Goal: Transaction & Acquisition: Purchase product/service

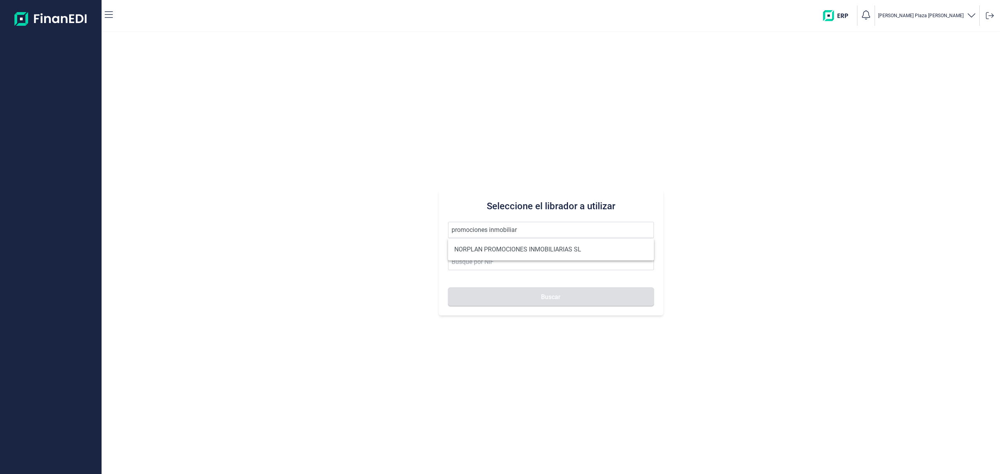
drag, startPoint x: 488, startPoint y: 213, endPoint x: 123, endPoint y: 145, distance: 372.0
click at [122, 152] on div "Seleccione el librador a utilizar promociones inmobiliar Buscar" at bounding box center [551, 253] width 898 height 442
type input "1932"
drag, startPoint x: 481, startPoint y: 229, endPoint x: 272, endPoint y: 177, distance: 215.7
click at [277, 176] on div "Seleccione el librador a utilizar 1932 Buscar" at bounding box center [551, 253] width 898 height 442
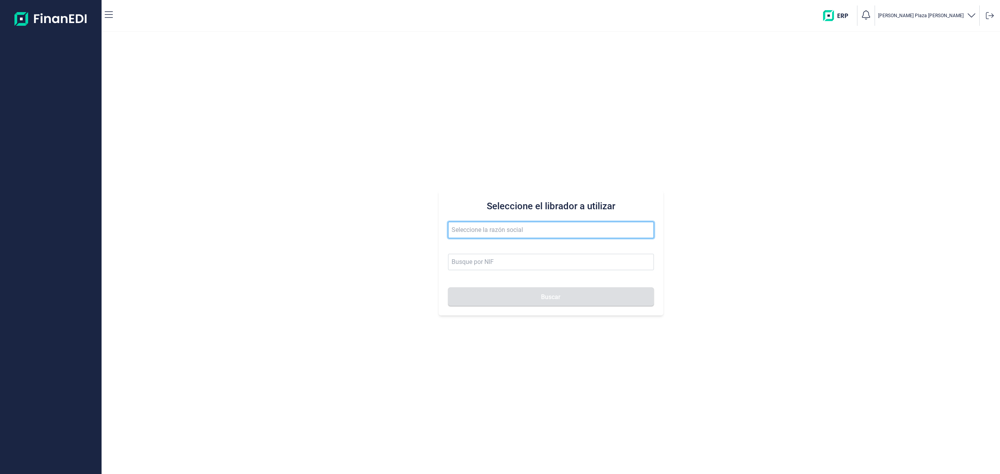
click at [492, 230] on input "text" at bounding box center [551, 230] width 206 height 16
drag, startPoint x: 484, startPoint y: 235, endPoint x: 301, endPoint y: 210, distance: 185.2
click at [301, 210] on div "Seleccione el librador a utilizar [PERSON_NAME]" at bounding box center [551, 253] width 898 height 442
click at [533, 227] on input "promociones inmo" at bounding box center [551, 230] width 206 height 16
drag, startPoint x: 320, startPoint y: 204, endPoint x: 304, endPoint y: 200, distance: 16.0
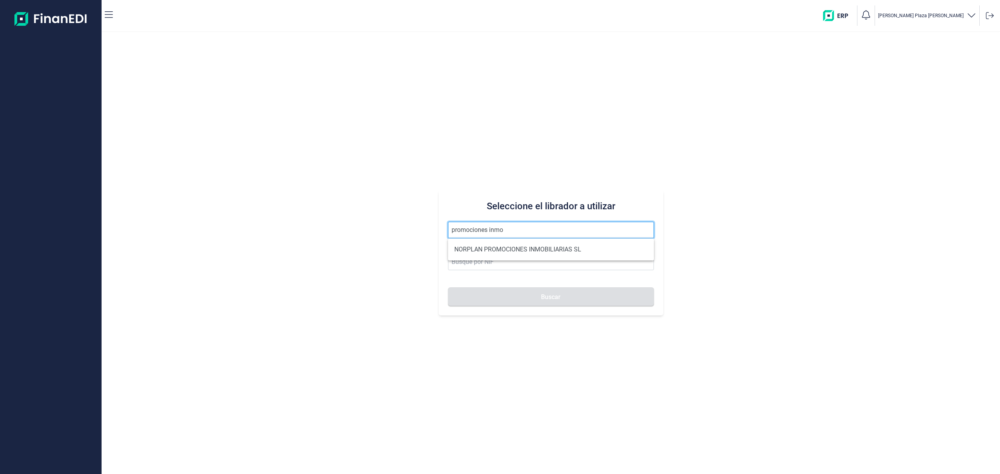
click at [304, 200] on div "Seleccione el librador a utilizar promociones inmo Buscar" at bounding box center [551, 253] width 898 height 442
click at [518, 236] on span "promociones inmo" at bounding box center [551, 234] width 206 height 24
click at [519, 229] on input "promociones inmo" at bounding box center [551, 230] width 206 height 16
click at [448, 287] on button "Buscar" at bounding box center [551, 296] width 206 height 19
click at [629, 266] on li "PROMOCIONES INMOBILIARIAS 1932 SL" at bounding box center [551, 265] width 206 height 16
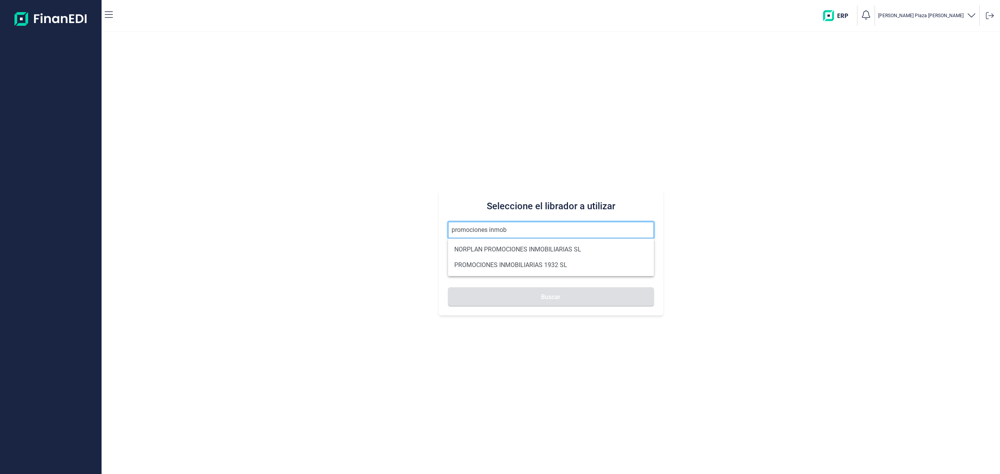
type input "PROMOCIONES INMOBILIARIAS 1932 SL"
type input "B06857874"
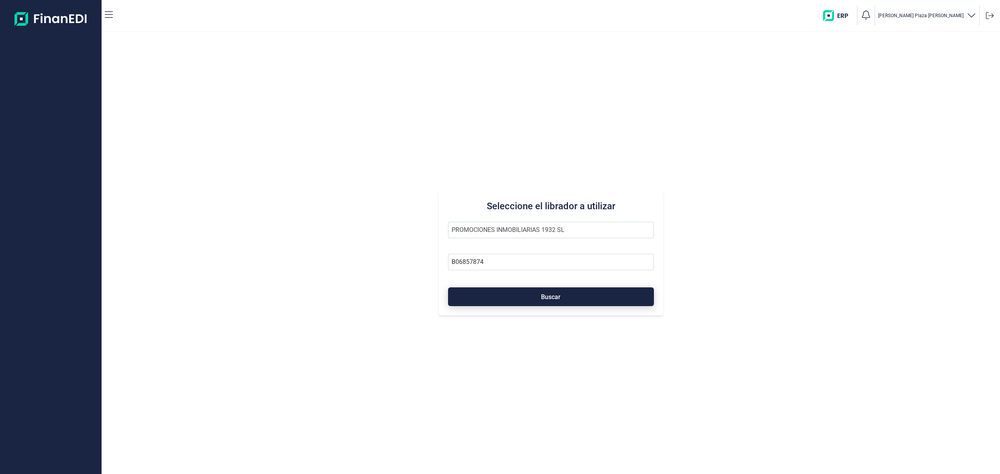
drag, startPoint x: 625, startPoint y: 298, endPoint x: 645, endPoint y: 294, distance: 20.6
click at [624, 297] on button "Buscar" at bounding box center [551, 296] width 206 height 19
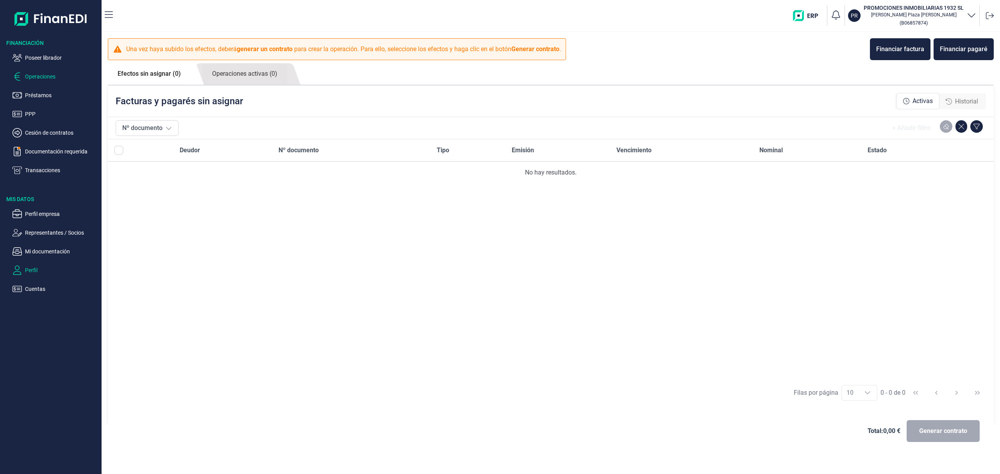
click at [35, 269] on p "Perfil" at bounding box center [61, 270] width 73 height 9
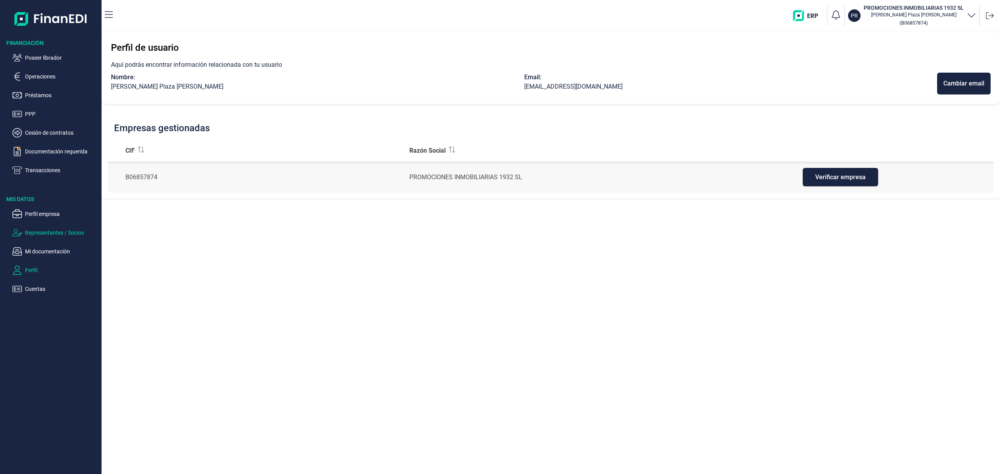
click at [53, 230] on p "Representantes / Socios" at bounding box center [61, 232] width 73 height 9
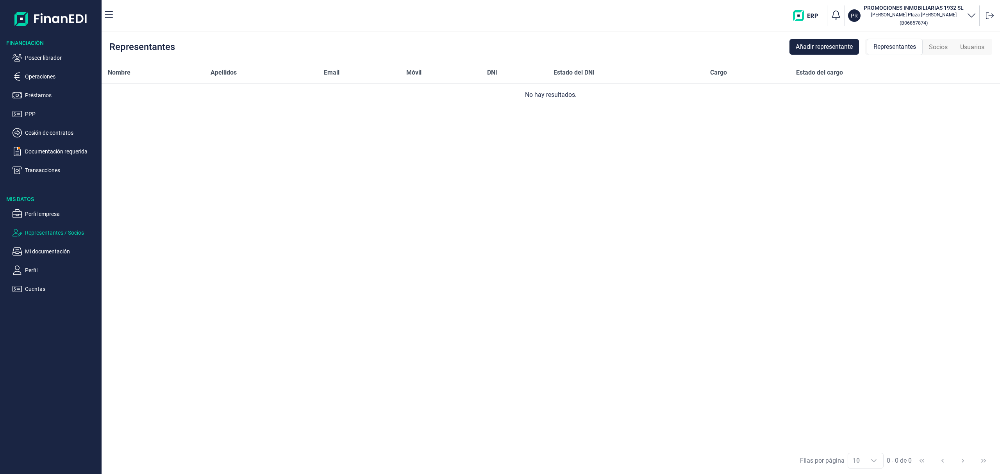
click at [828, 55] on div "Representantes Añadir representante Representantes Socios Usuarios" at bounding box center [551, 47] width 898 height 30
click at [833, 43] on span "Añadir representante" at bounding box center [824, 46] width 57 height 9
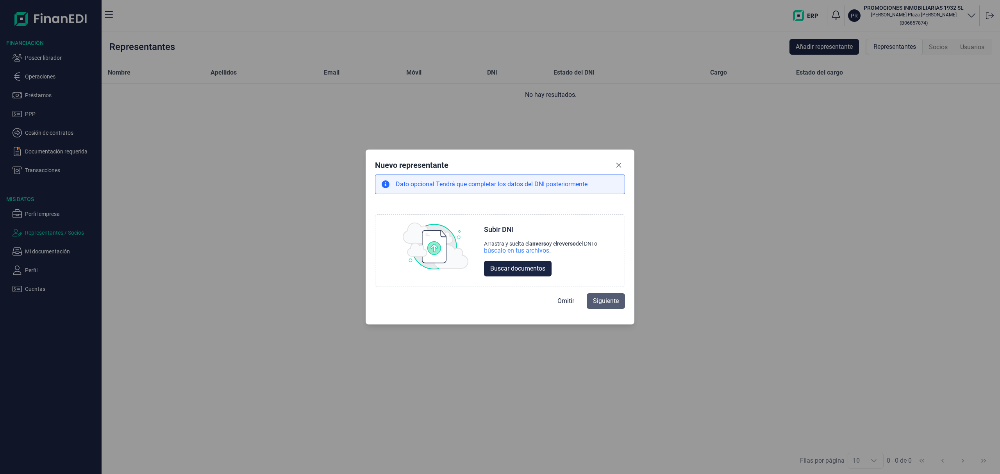
click at [605, 297] on span "Siguiente" at bounding box center [606, 300] width 26 height 9
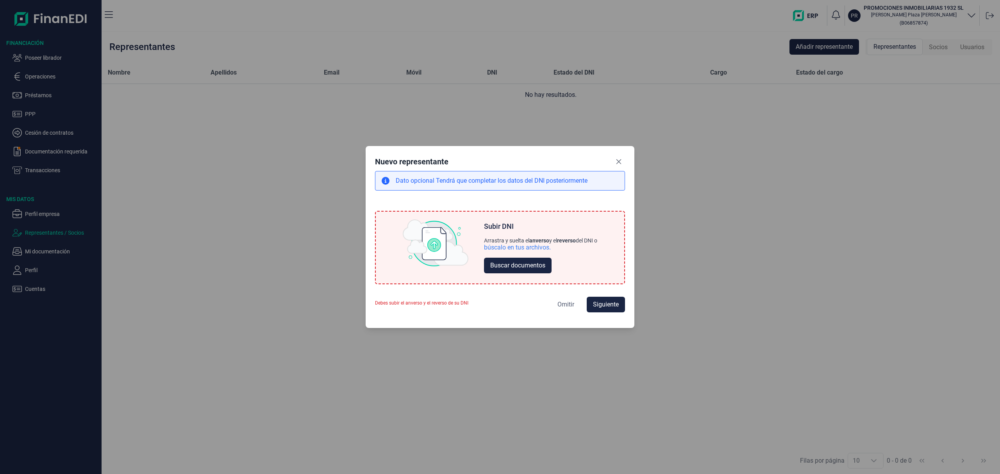
click at [570, 304] on span "Omitir" at bounding box center [565, 304] width 17 height 9
select select "ES"
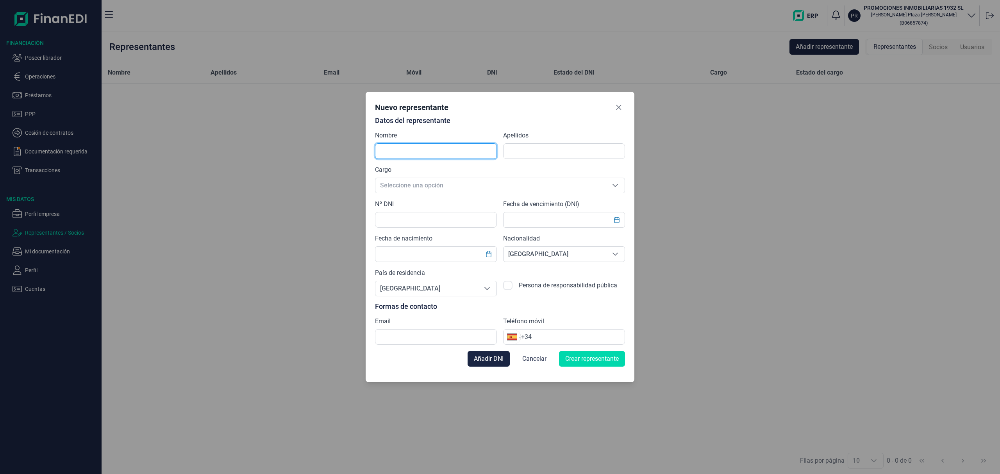
click at [435, 157] on input "text" at bounding box center [436, 151] width 122 height 16
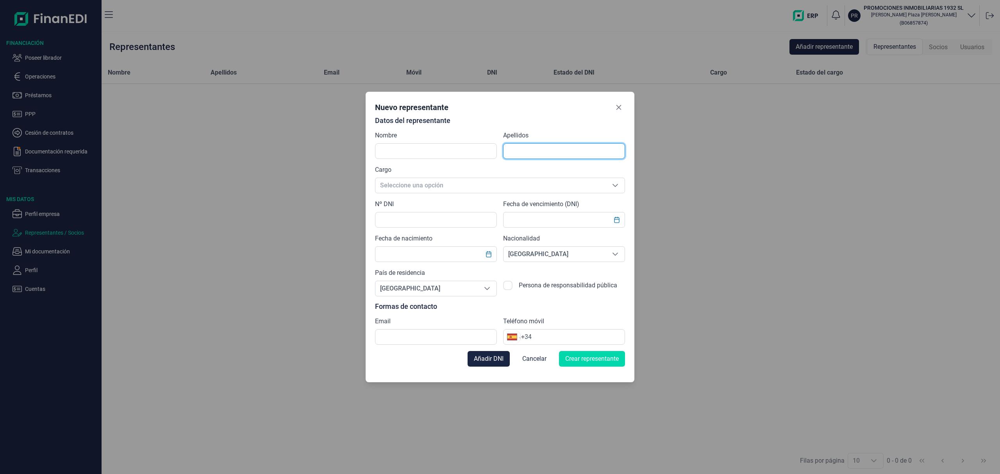
click at [518, 148] on input "text" at bounding box center [564, 151] width 122 height 16
click at [619, 106] on icon "Close" at bounding box center [619, 107] width 6 height 6
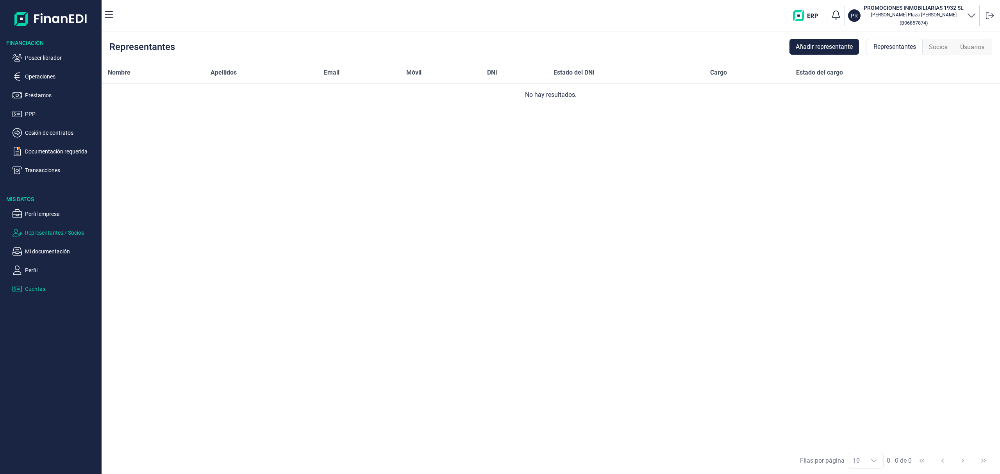
click at [45, 291] on p "Cuentas" at bounding box center [61, 288] width 73 height 9
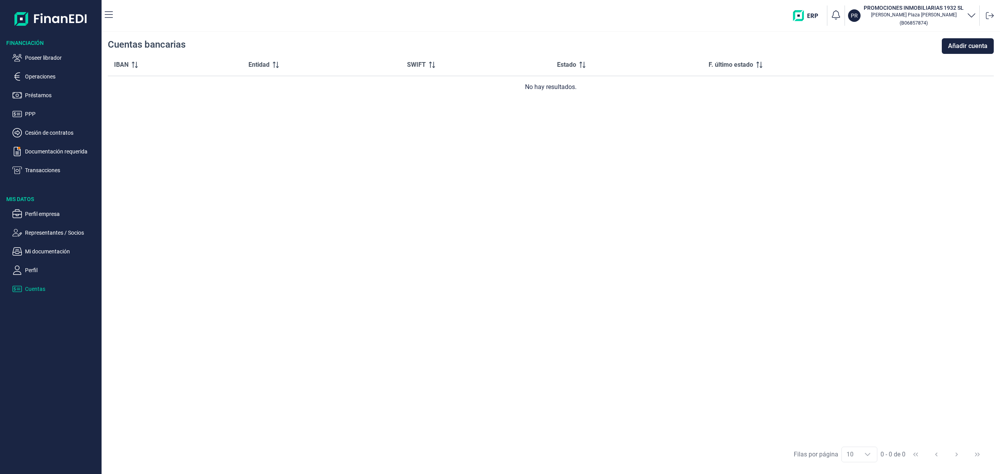
drag, startPoint x: 32, startPoint y: 266, endPoint x: 57, endPoint y: 275, distance: 26.8
click at [32, 268] on p "Perfil" at bounding box center [61, 270] width 73 height 9
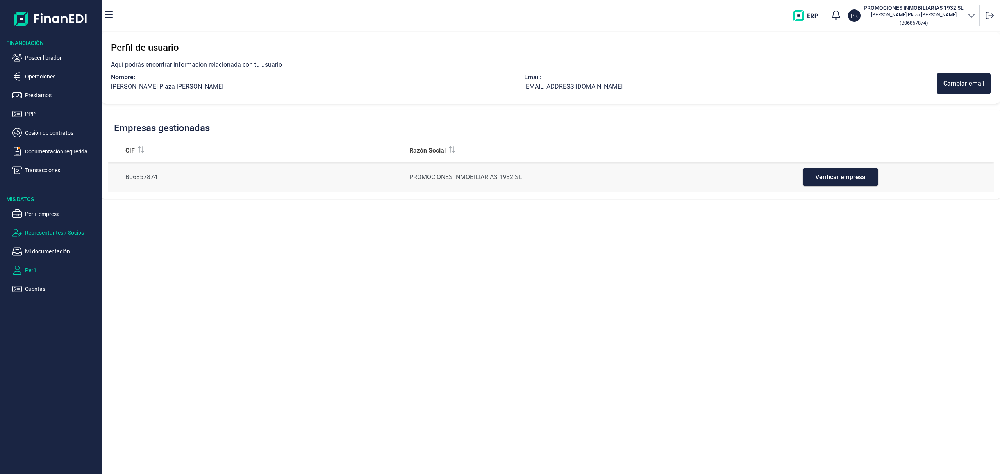
click at [55, 232] on p "Representantes / Socios" at bounding box center [61, 232] width 73 height 9
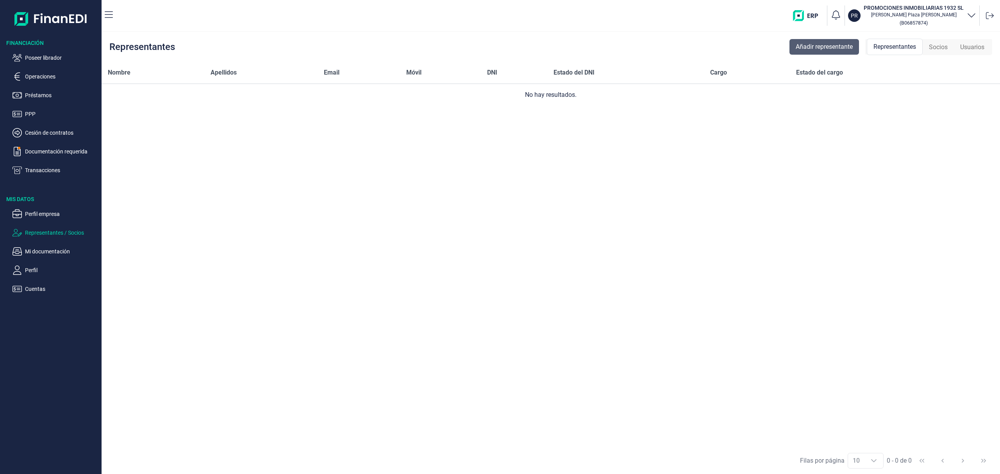
click at [802, 48] on span "Añadir representante" at bounding box center [824, 46] width 57 height 9
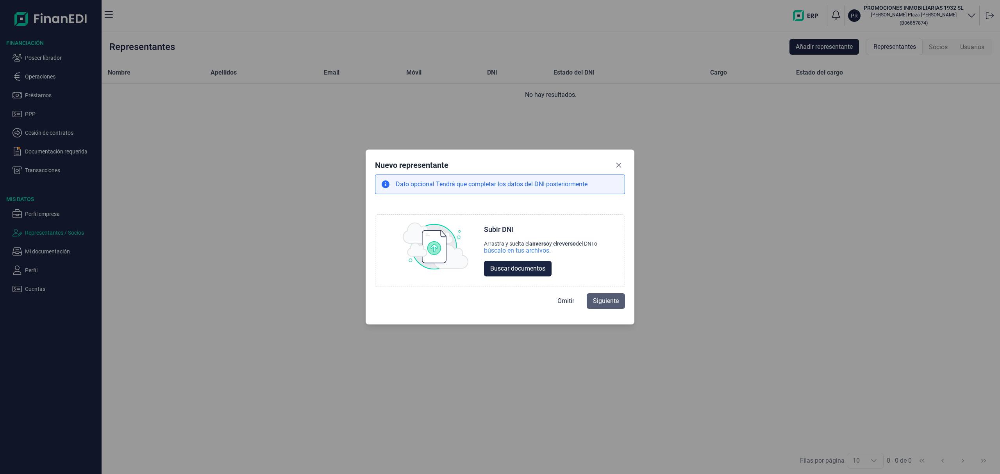
click at [604, 302] on span "Siguiente" at bounding box center [606, 300] width 26 height 9
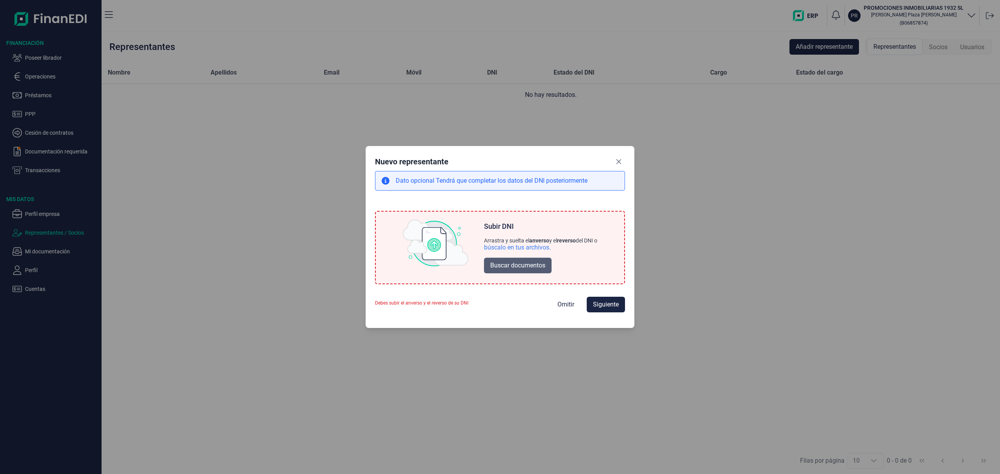
click at [508, 266] on span "Buscar documentos" at bounding box center [517, 265] width 55 height 9
click at [568, 302] on span "Omitir" at bounding box center [565, 304] width 17 height 9
select select "ES"
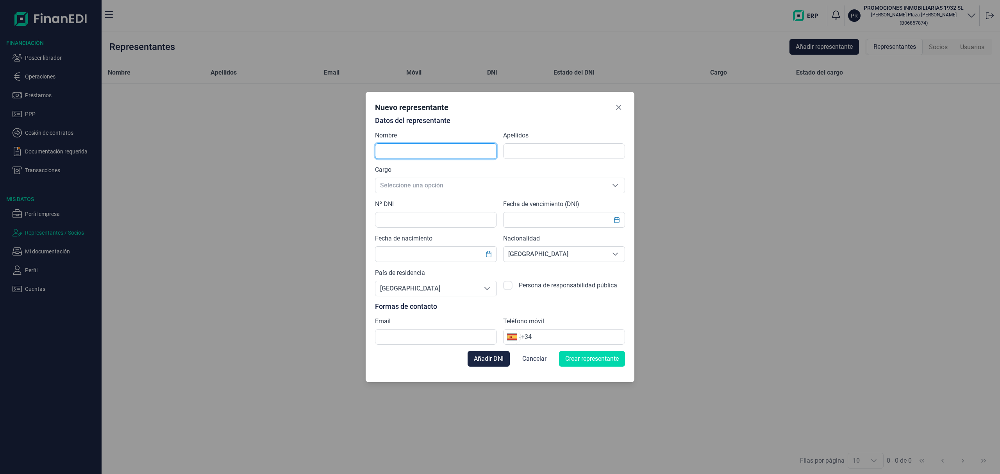
click at [405, 156] on input "text" at bounding box center [436, 151] width 122 height 16
drag, startPoint x: 421, startPoint y: 155, endPoint x: 171, endPoint y: 118, distance: 252.7
click at [173, 120] on div "Nuevo representante Datos del representante Nombre guina Apellidos Cargo Selecc…" at bounding box center [500, 237] width 1000 height 474
type input "GHINA"
click at [522, 154] on input "text" at bounding box center [564, 151] width 122 height 16
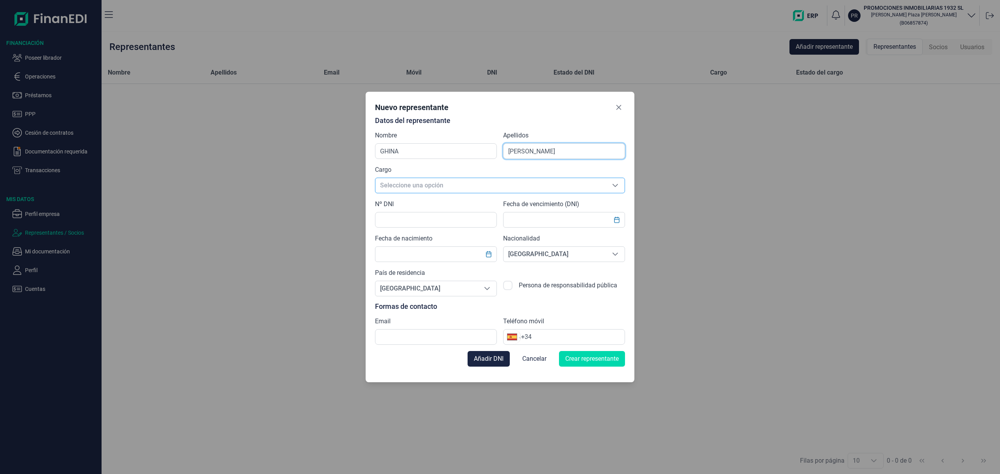
type input "MIHAITA VALENTIN"
click at [430, 180] on span "Seleccione una opción" at bounding box center [490, 185] width 230 height 15
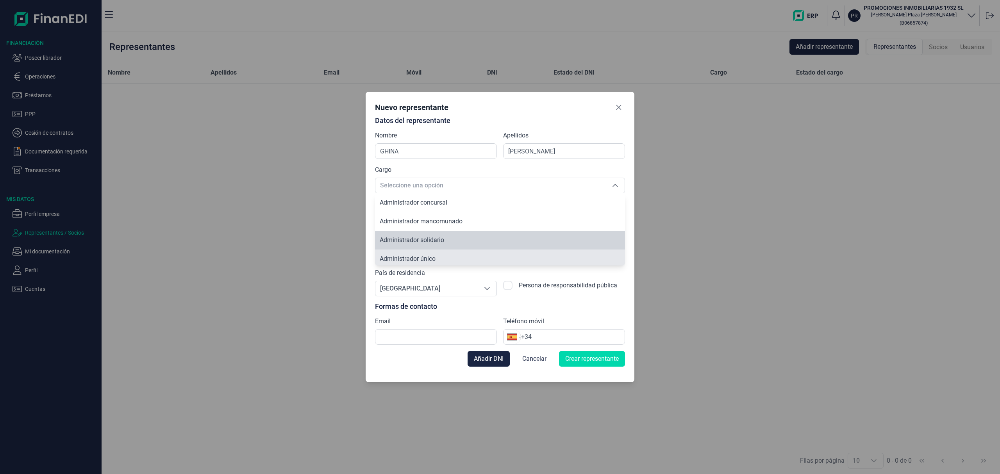
scroll to position [2, 0]
click at [445, 254] on li "Administrador único" at bounding box center [500, 256] width 250 height 19
type input "Administrador único"
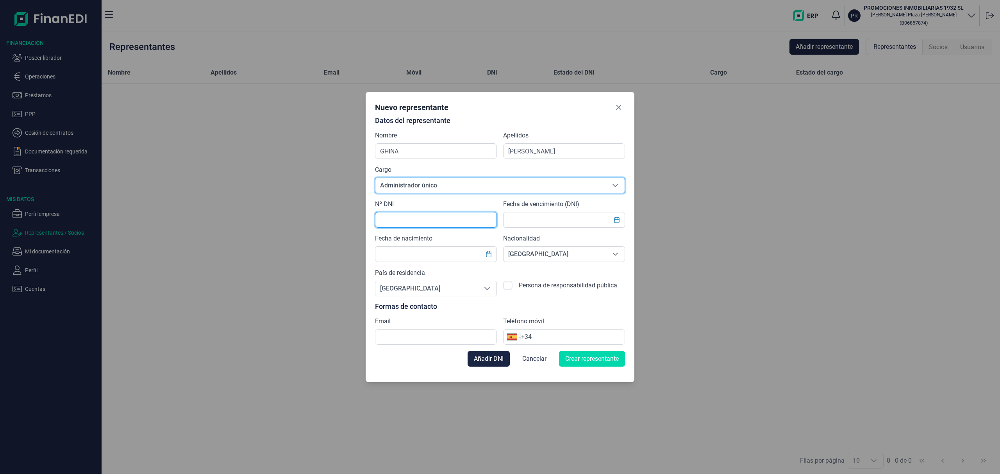
click at [416, 222] on input "text" at bounding box center [436, 220] width 122 height 16
click at [387, 217] on input "X846879" at bounding box center [436, 220] width 122 height 16
click at [435, 219] on input "X8046879" at bounding box center [436, 220] width 122 height 16
type input "X8046879F"
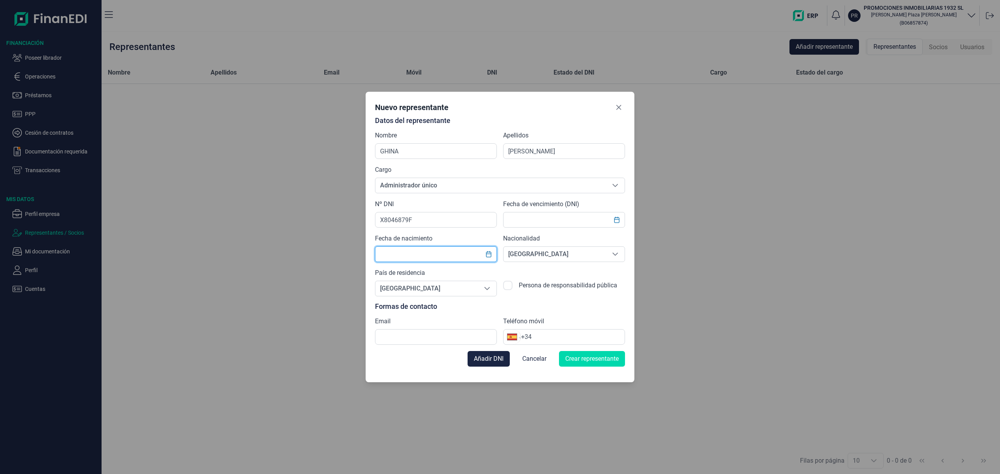
click at [457, 252] on input "text" at bounding box center [436, 254] width 122 height 16
type input "2"
click at [522, 217] on input "text" at bounding box center [564, 220] width 122 height 16
type input "22/06/2029"
click at [402, 250] on input "text" at bounding box center [436, 254] width 122 height 16
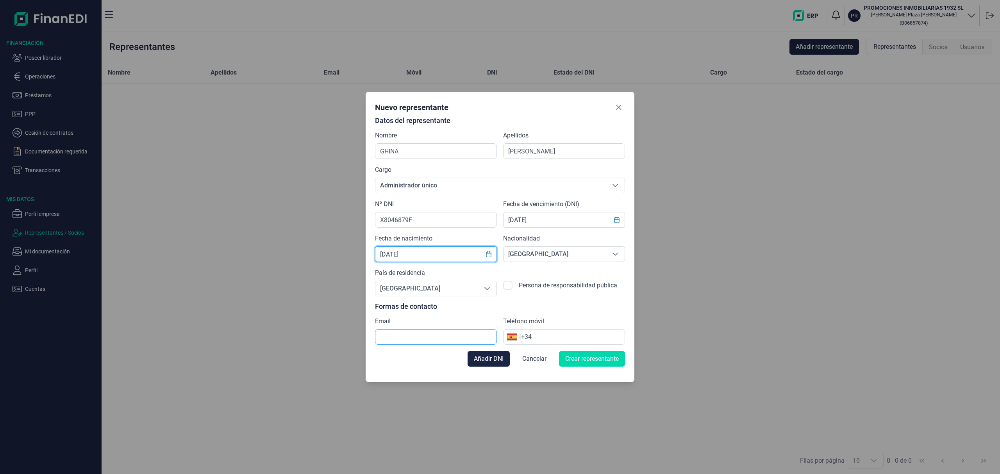
type input "04/08/1979"
click at [413, 341] on input "text" at bounding box center [436, 337] width 122 height 16
paste input "valentine679@hotmail.com"
type input "valentine679@hotmail.com"
click at [545, 338] on input "+34" at bounding box center [573, 336] width 104 height 9
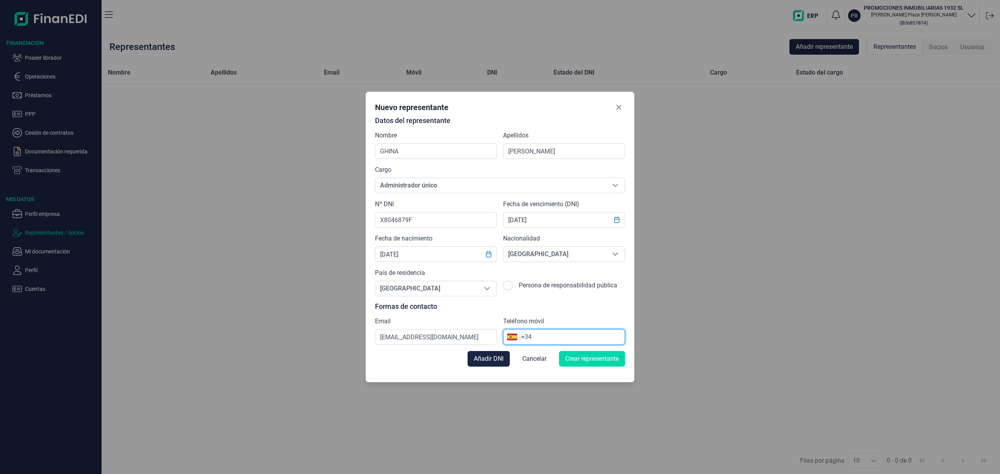
paste input "612 49 60 50"
type input "+34 612 49 60 50"
click at [584, 361] on span "Crear representante" at bounding box center [592, 358] width 54 height 9
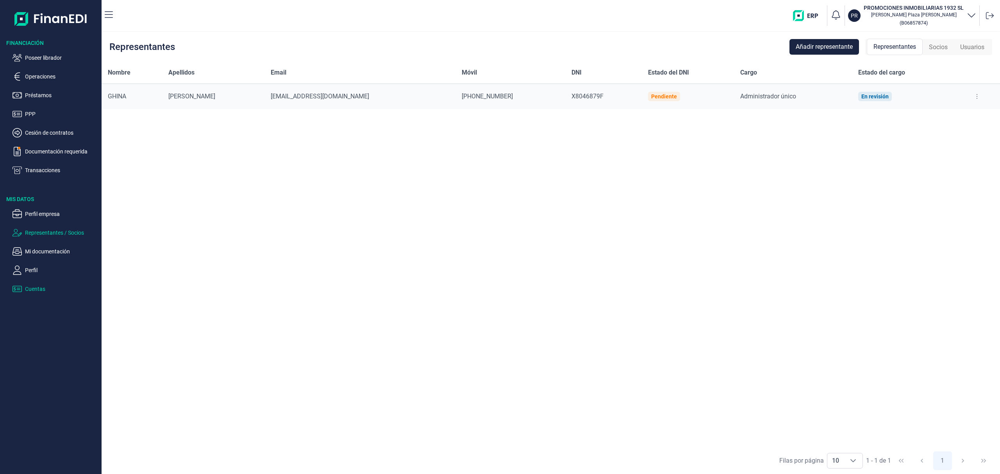
click at [35, 289] on p "Cuentas" at bounding box center [61, 288] width 73 height 9
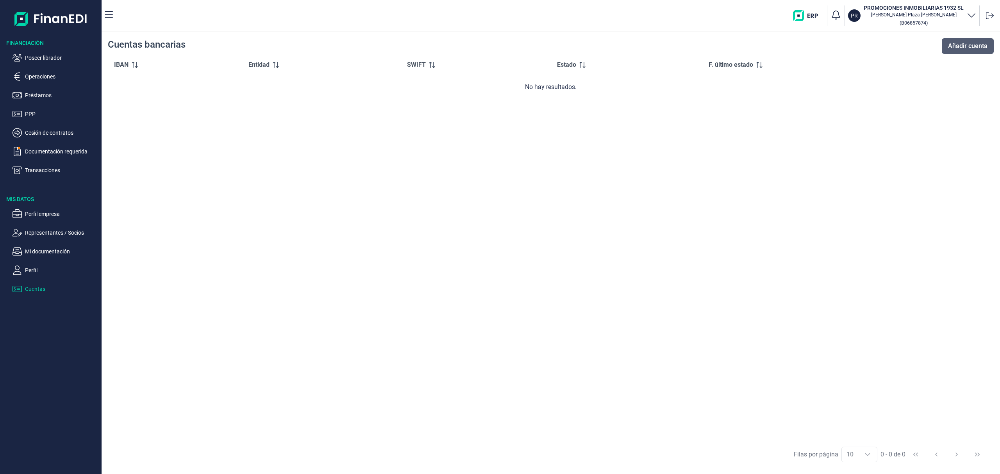
click at [967, 39] on button "Añadir cuenta" at bounding box center [968, 46] width 52 height 16
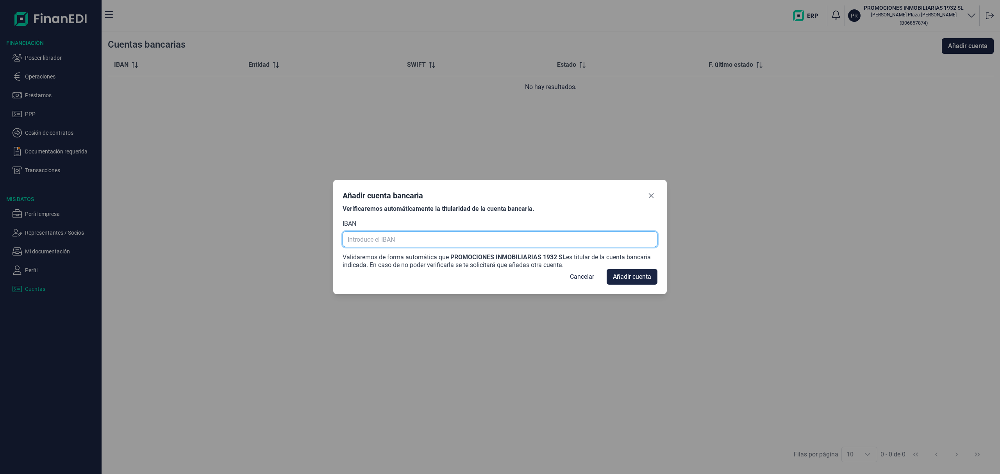
click at [398, 236] on input "text" at bounding box center [500, 240] width 314 height 16
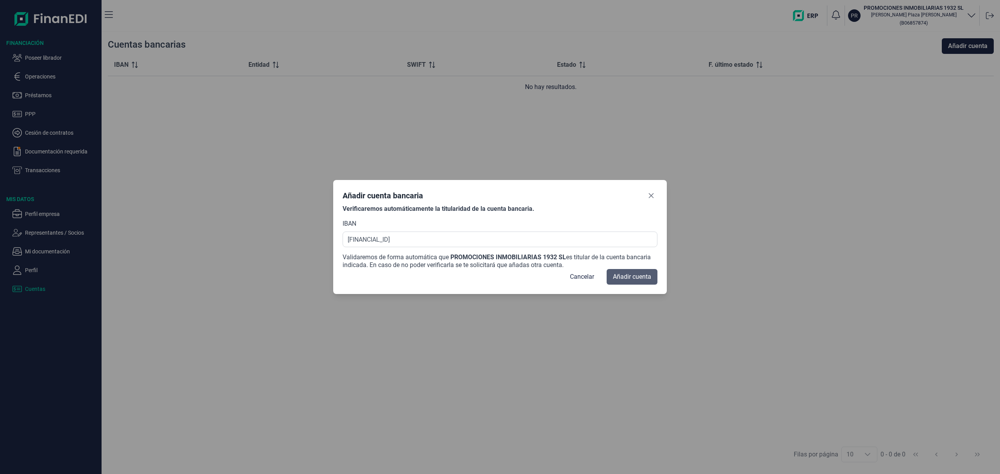
type input "ES14 2103 7672 3300 3001 8893"
click at [649, 280] on span "Añadir cuenta" at bounding box center [632, 276] width 38 height 9
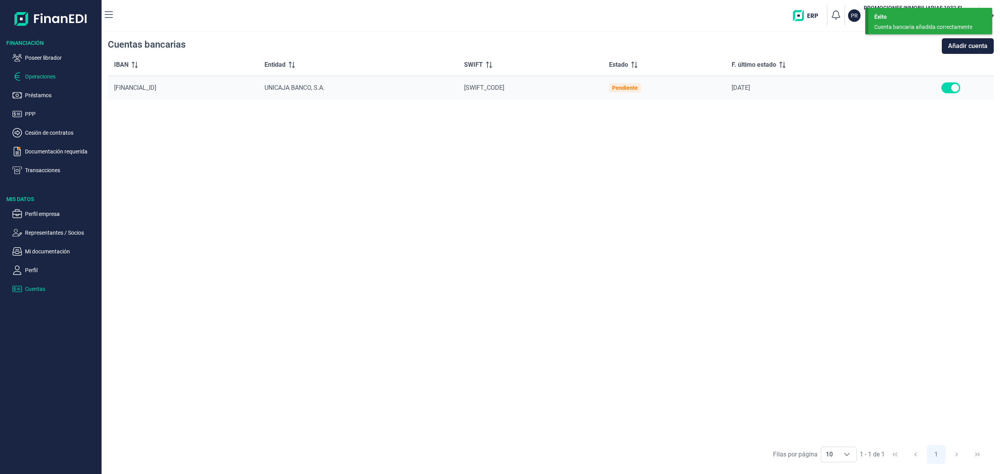
click at [39, 75] on p "Operaciones" at bounding box center [61, 76] width 73 height 9
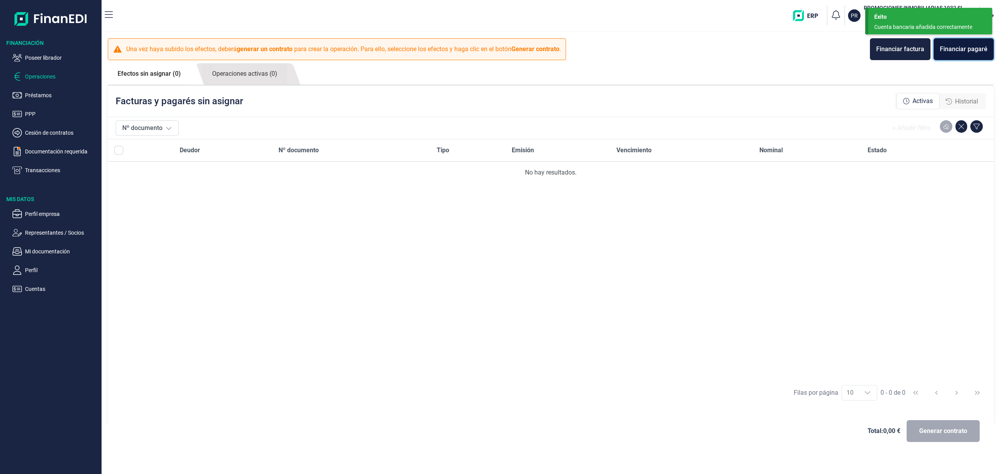
click at [960, 47] on div "Financiar pagaré" at bounding box center [964, 49] width 48 height 9
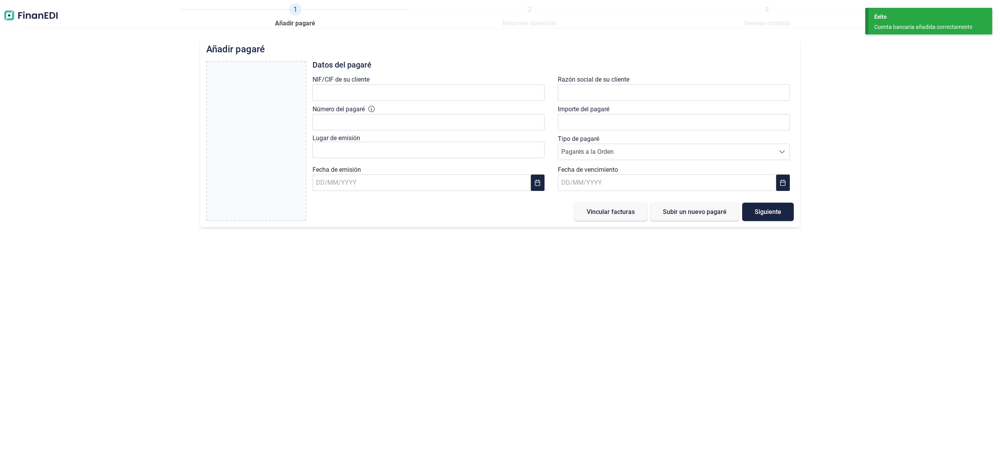
type input "0,00 €"
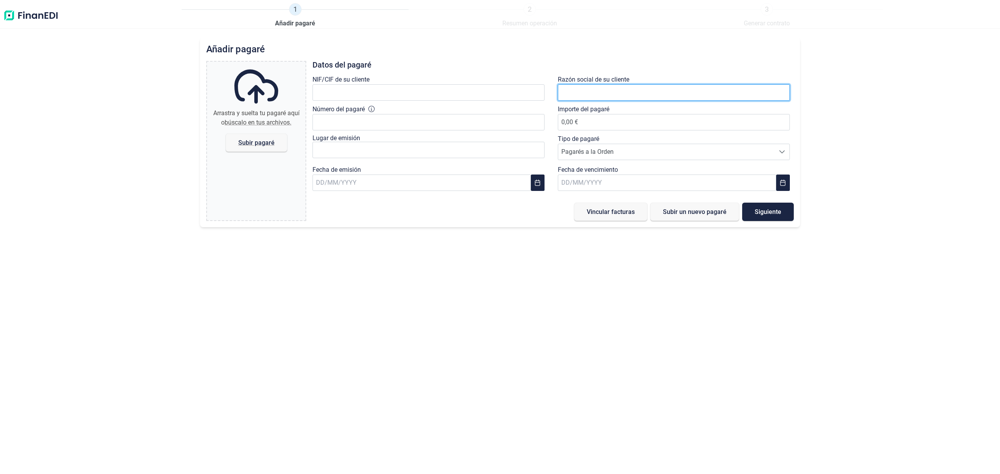
click at [602, 86] on input "text" at bounding box center [674, 92] width 232 height 16
click at [585, 95] on input "MEDITERPROYEC" at bounding box center [674, 92] width 232 height 16
type input "MEDITER PROYEC"
drag, startPoint x: 638, startPoint y: 109, endPoint x: 583, endPoint y: 108, distance: 55.1
click at [637, 109] on li "MEDITER PROYECTOS Y OBRAS SL" at bounding box center [674, 112] width 232 height 16
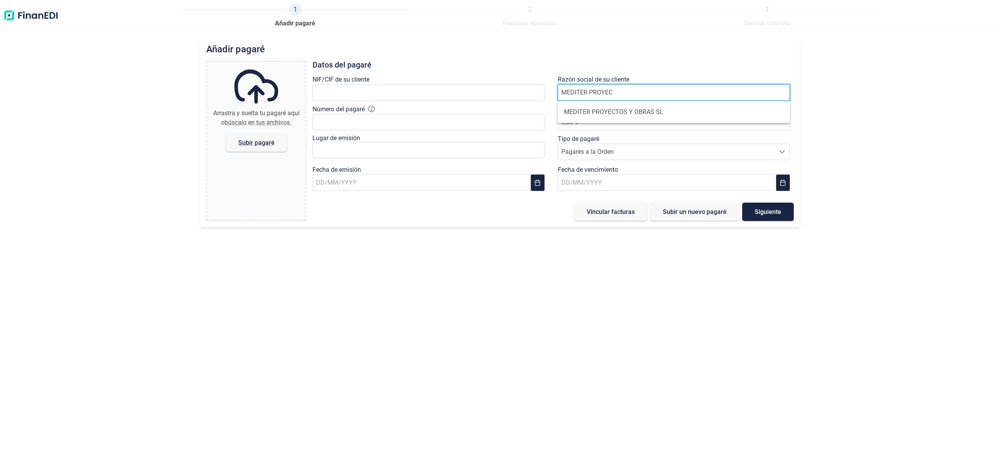
type input "B85667350"
type input "MEDITER PROYECTOS Y OBRAS SL"
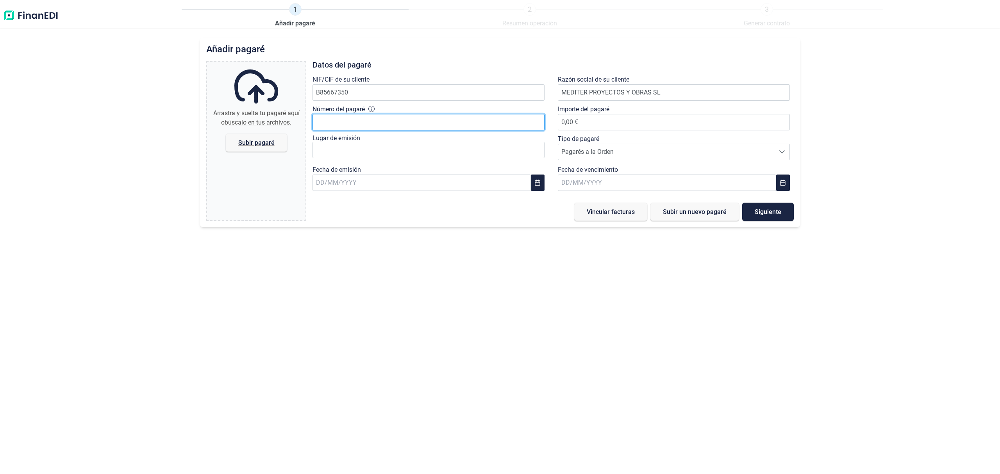
click at [366, 124] on input "Número del pagaré" at bounding box center [428, 122] width 232 height 16
type input "60514176"
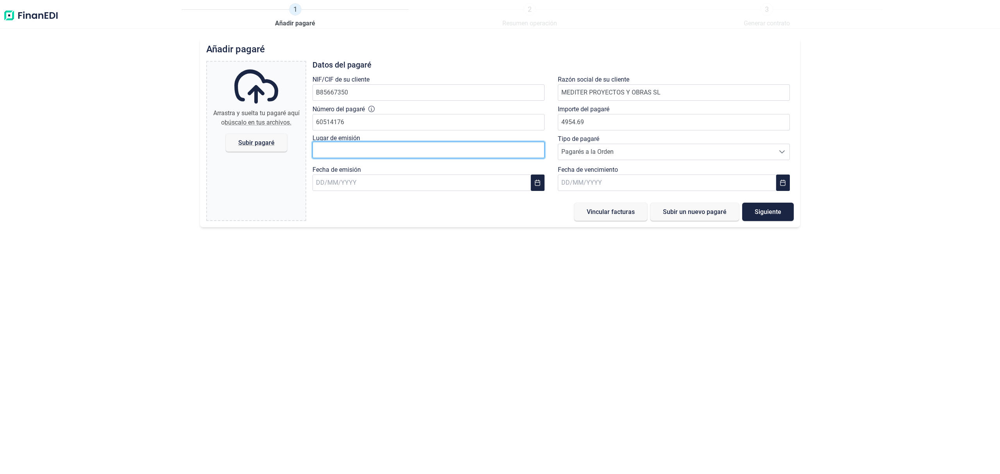
type input "4.954,69 €"
click at [340, 152] on input "text" at bounding box center [428, 150] width 232 height 16
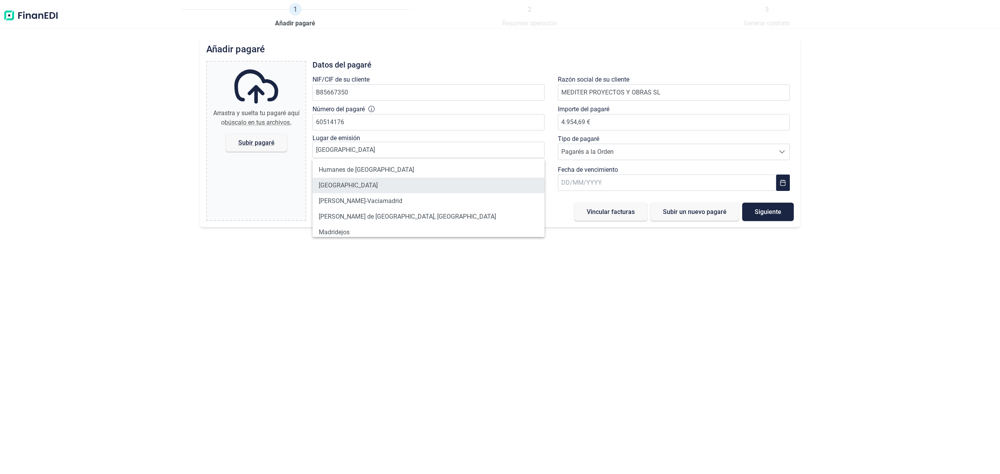
drag, startPoint x: 355, startPoint y: 182, endPoint x: 397, endPoint y: 189, distance: 42.4
click at [355, 183] on li "[GEOGRAPHIC_DATA]" at bounding box center [428, 186] width 232 height 16
type input "[GEOGRAPHIC_DATA]"
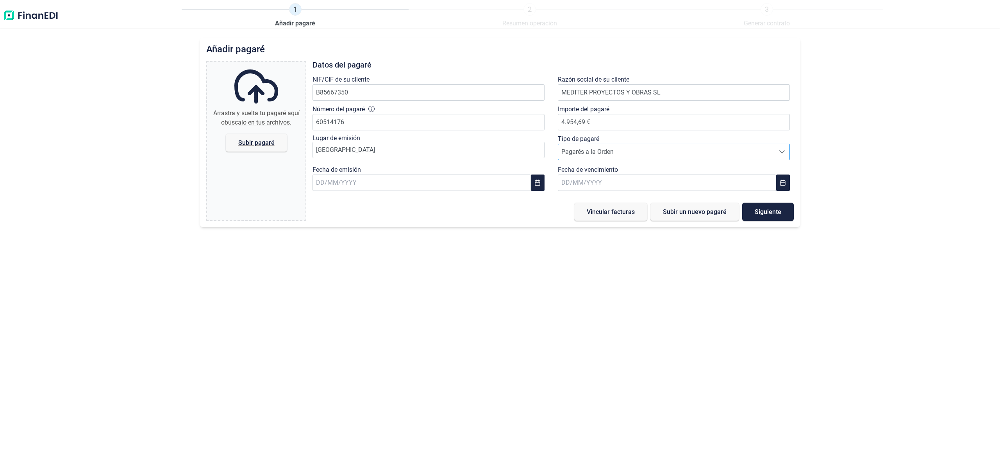
click at [584, 153] on span "Pagarés a la Orden" at bounding box center [666, 152] width 216 height 16
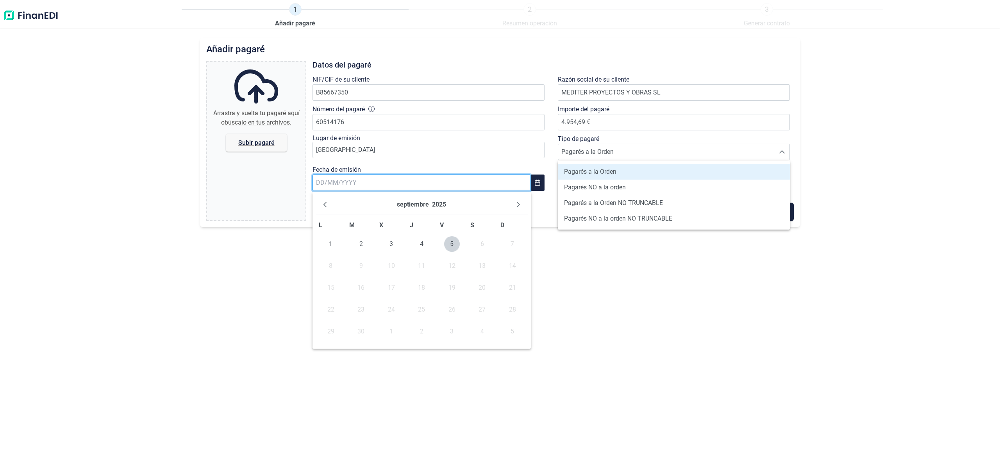
click at [386, 185] on input "text" at bounding box center [421, 183] width 218 height 16
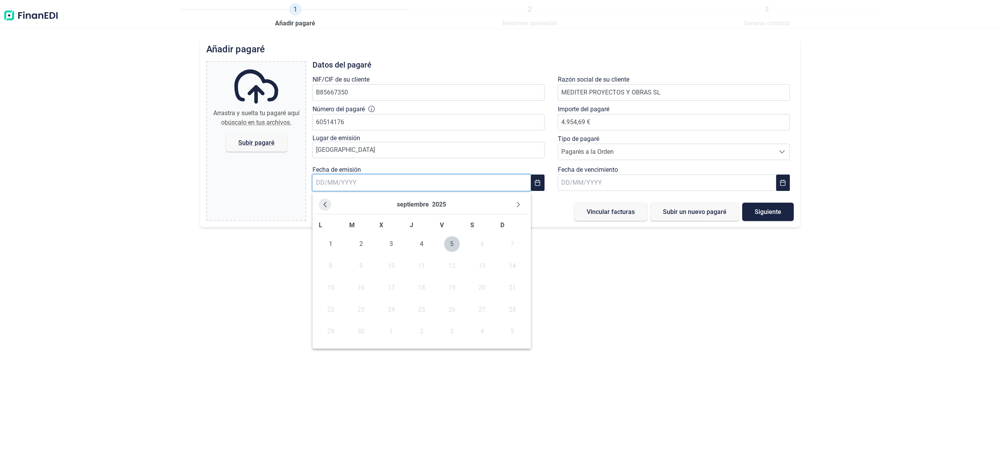
click at [331, 203] on div "septiembre 2025" at bounding box center [422, 204] width 212 height 19
click at [325, 203] on icon "Previous Month" at bounding box center [325, 205] width 6 height 6
click at [389, 338] on span "27" at bounding box center [392, 332] width 16 height 16
type input "[DATE]"
click at [598, 185] on input "text" at bounding box center [667, 183] width 218 height 16
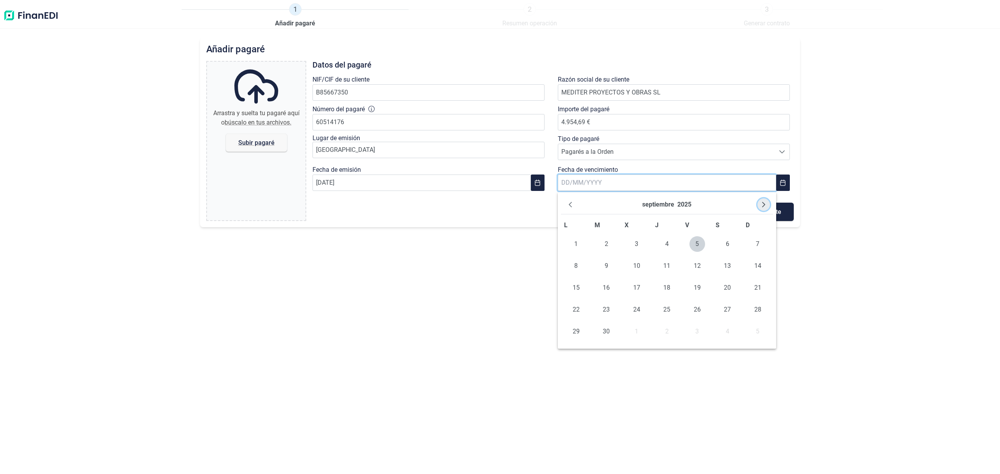
click at [764, 209] on button "Next Month" at bounding box center [763, 204] width 12 height 12
click at [763, 209] on button "Next Month" at bounding box center [763, 204] width 12 height 12
click at [602, 310] on span "18" at bounding box center [606, 310] width 16 height 16
type input "[DATE]"
click at [274, 138] on span "Subir pagaré" at bounding box center [256, 143] width 61 height 18
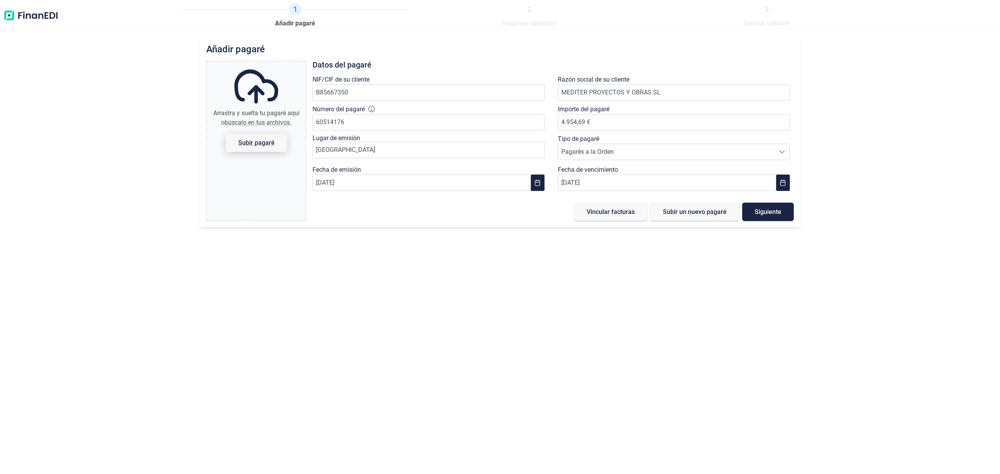
click at [274, 64] on input "Arrastra y suelta tu pagaré aquí o búscalo en tus archivos. Subir pagaré" at bounding box center [256, 63] width 98 height 2
type input "C:\fakepath\WhatsApp Image 2025-09-05 at 12.49.59.jpeg"
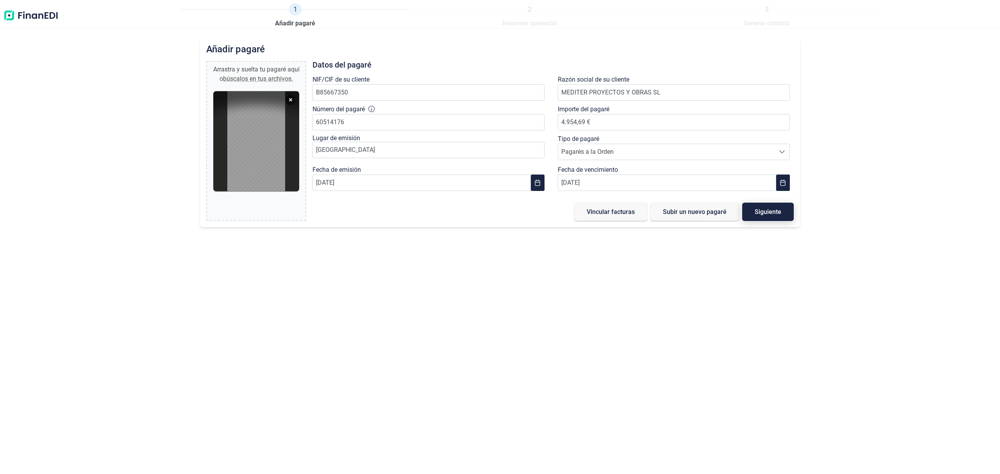
click at [777, 216] on button "Siguiente" at bounding box center [768, 212] width 52 height 18
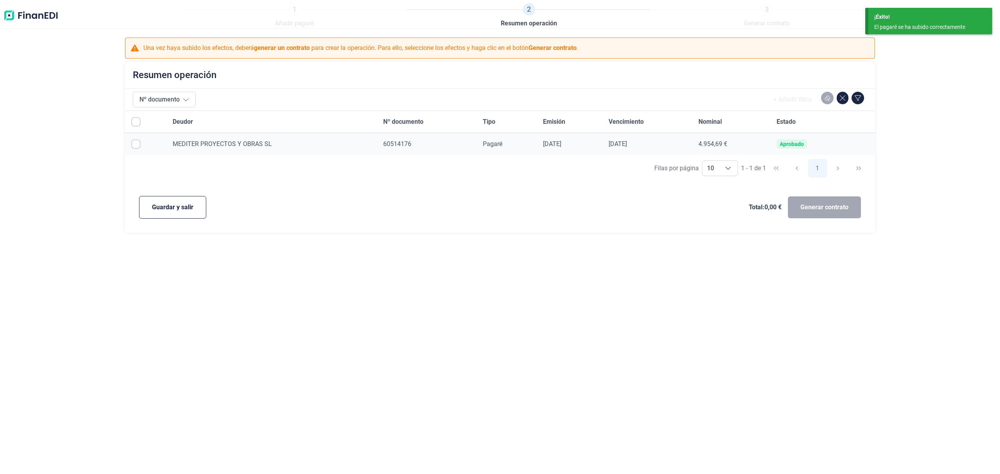
checkbox input "true"
click at [831, 212] on span "Generar contrato" at bounding box center [824, 207] width 48 height 9
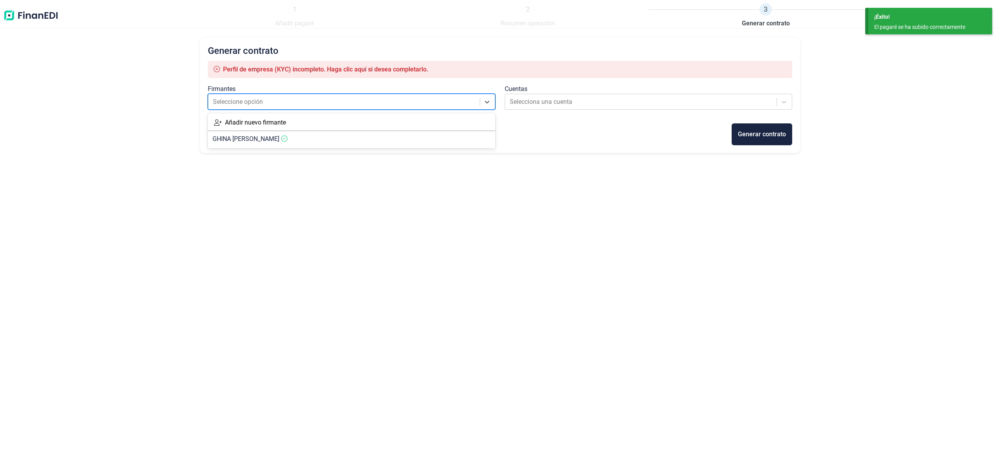
click at [337, 105] on div at bounding box center [344, 101] width 263 height 11
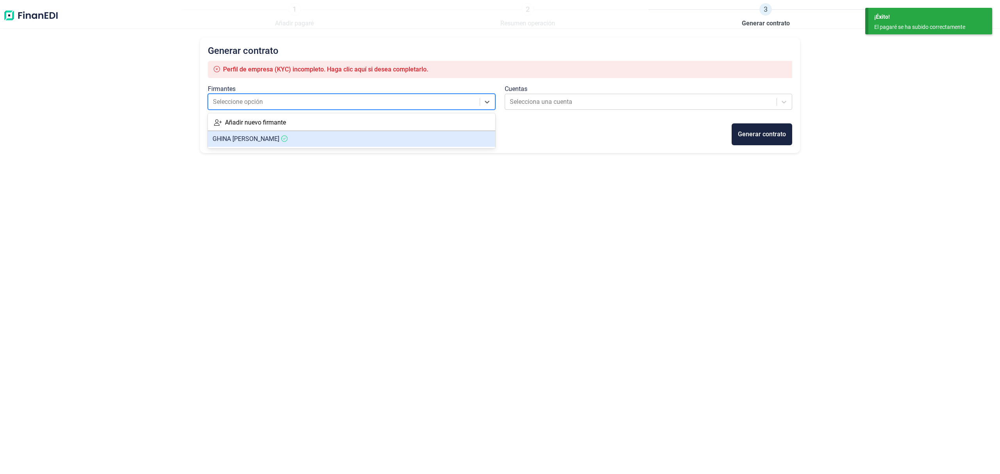
click at [315, 136] on article "GHINA MIHAITA VALENTIN" at bounding box center [351, 139] width 287 height 16
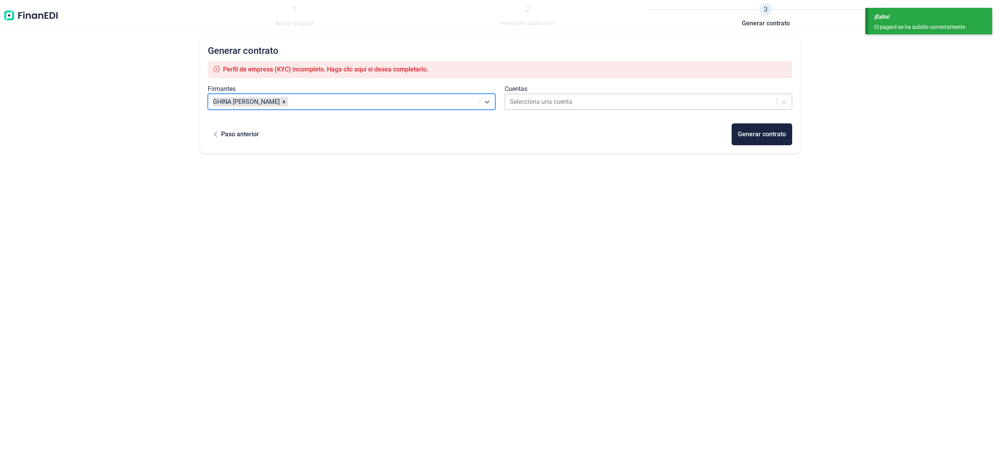
click at [543, 97] on div at bounding box center [641, 101] width 263 height 11
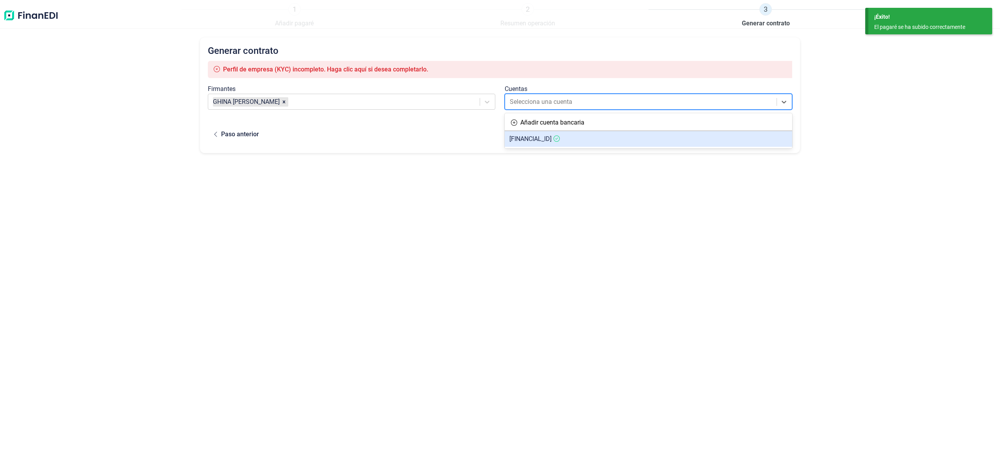
drag, startPoint x: 538, startPoint y: 138, endPoint x: 555, endPoint y: 140, distance: 16.5
click at [539, 138] on span "ES1421037672330030018893" at bounding box center [530, 138] width 42 height 7
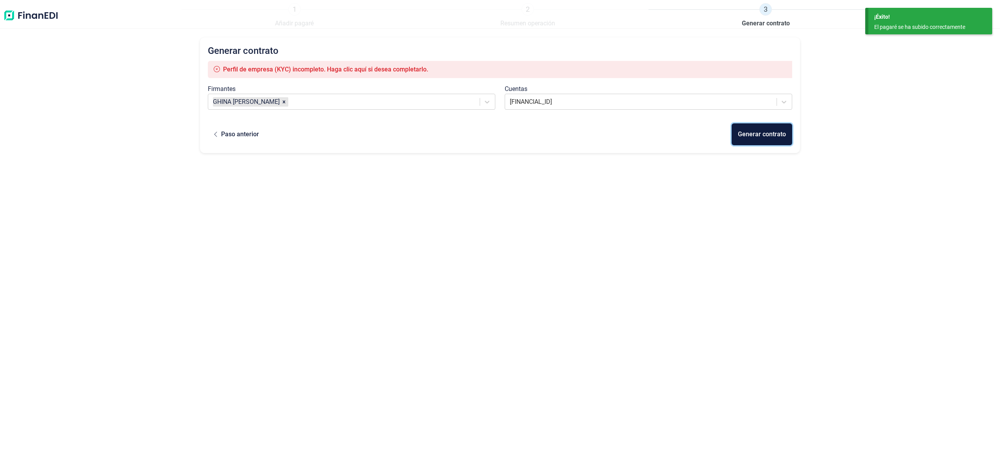
click at [741, 134] on div "Generar contrato" at bounding box center [762, 134] width 48 height 9
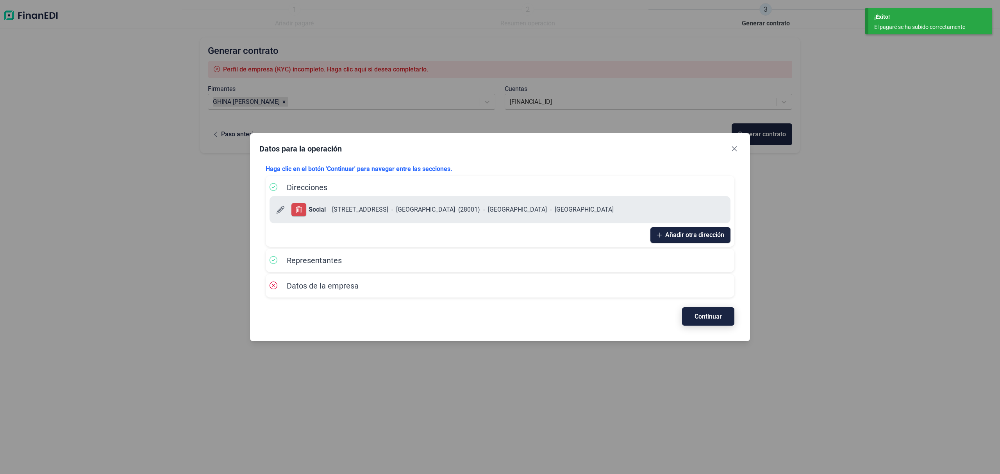
click at [720, 323] on button "Continuar" at bounding box center [708, 316] width 52 height 18
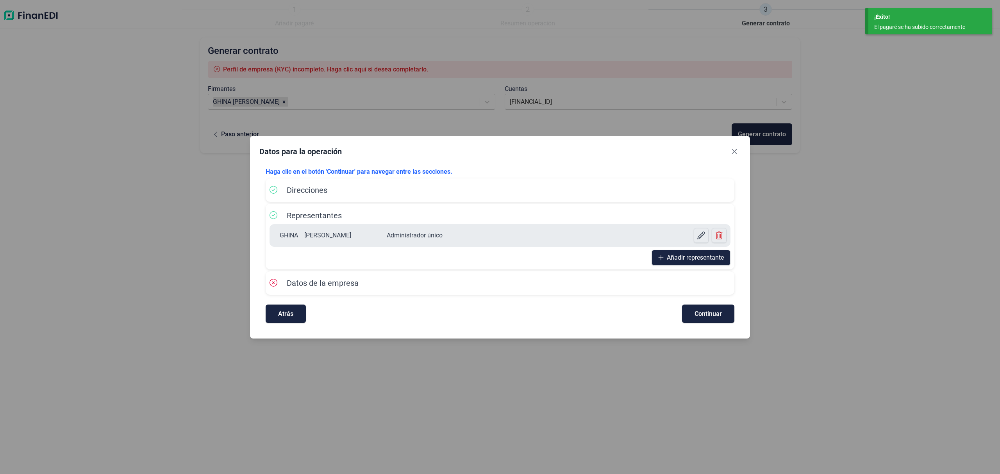
click at [721, 323] on div "Haga clic en el botón 'Continuar' para navegar entre las secciones. Direcciones…" at bounding box center [499, 245] width 481 height 168
click at [725, 316] on button "Continuar" at bounding box center [708, 314] width 52 height 18
select select "ES"
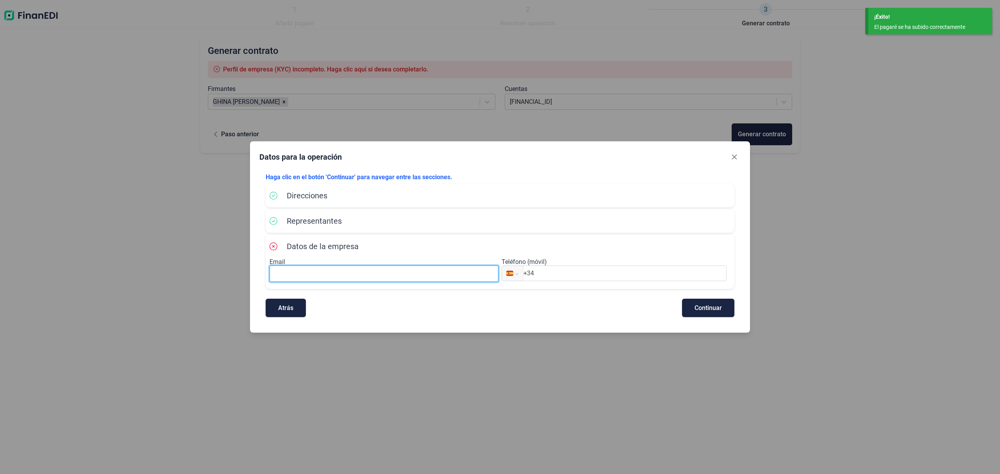
click at [355, 271] on input at bounding box center [384, 274] width 229 height 16
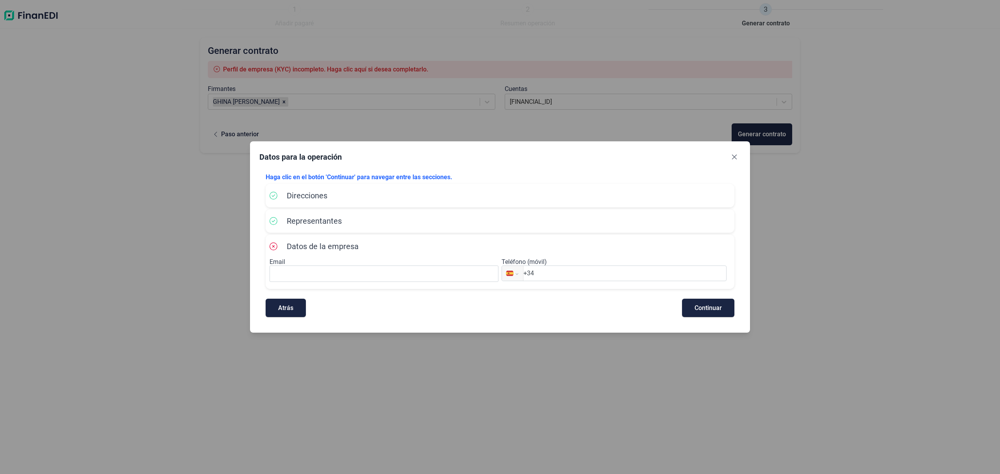
click at [547, 274] on input "+34" at bounding box center [624, 273] width 203 height 9
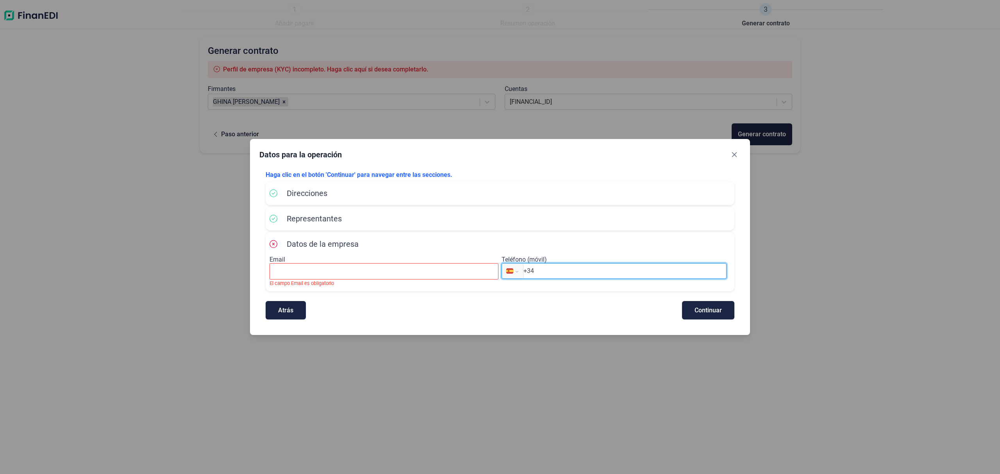
paste input "612 49 60 50"
type input "+34 612 49 60 50"
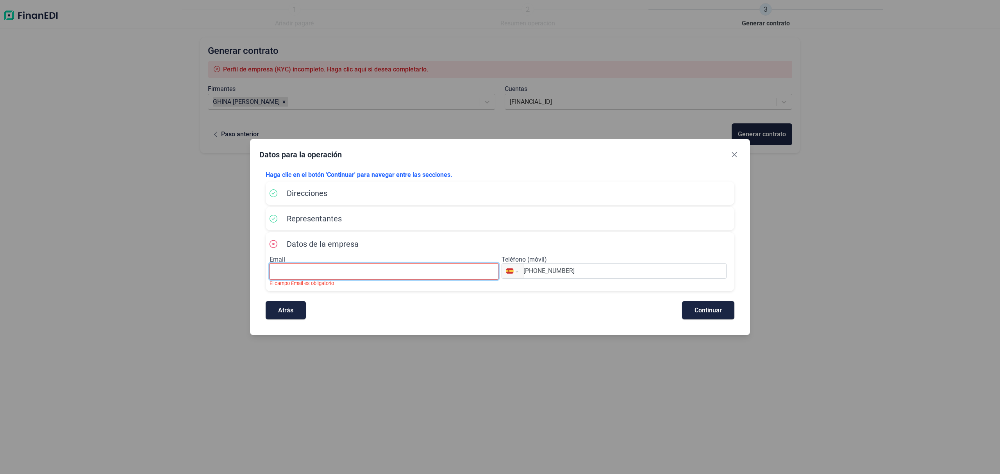
click at [319, 266] on input at bounding box center [384, 271] width 229 height 16
paste input "valentine679@hotmail.com"
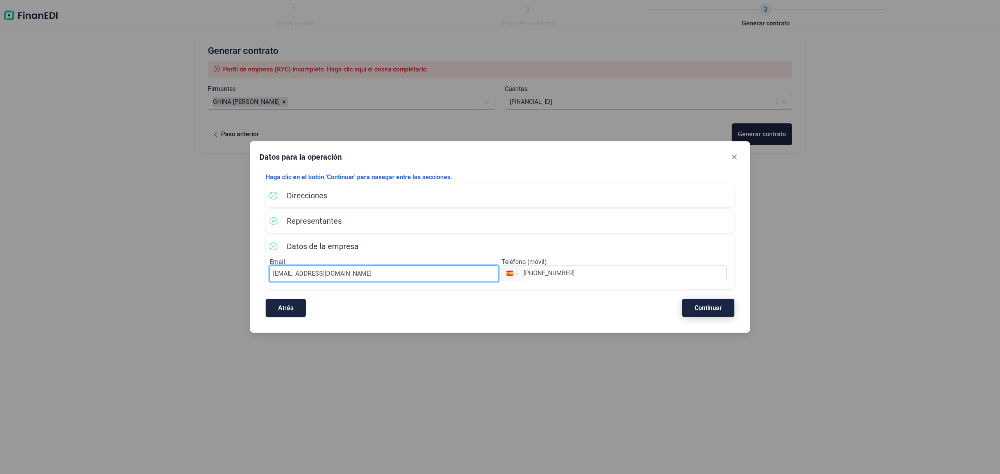
type input "valentine679@hotmail.com"
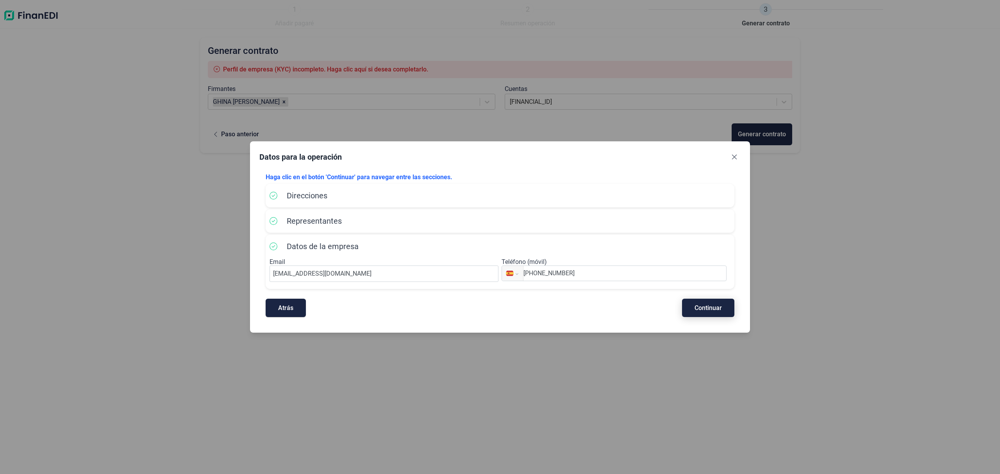
click at [713, 305] on span "Continuar" at bounding box center [708, 308] width 27 height 6
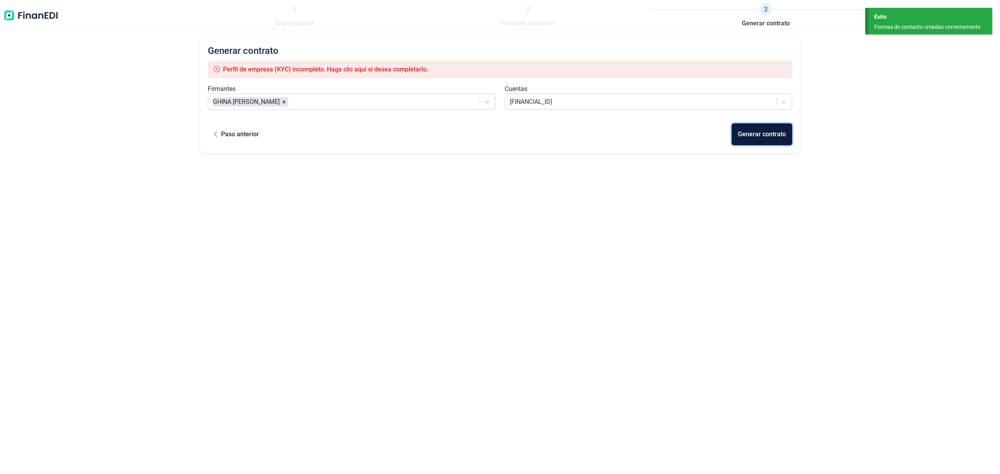
click at [753, 137] on div "Generar contrato" at bounding box center [762, 134] width 48 height 9
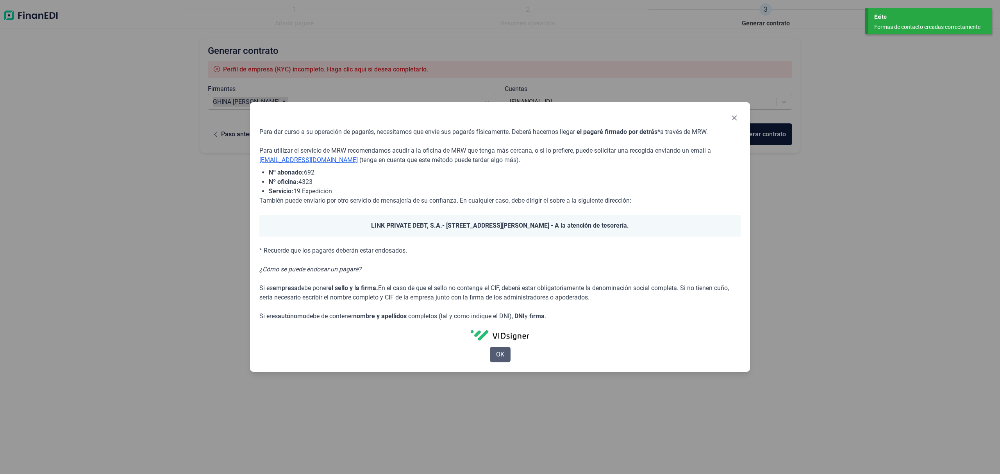
click at [499, 352] on span "OK" at bounding box center [500, 354] width 8 height 9
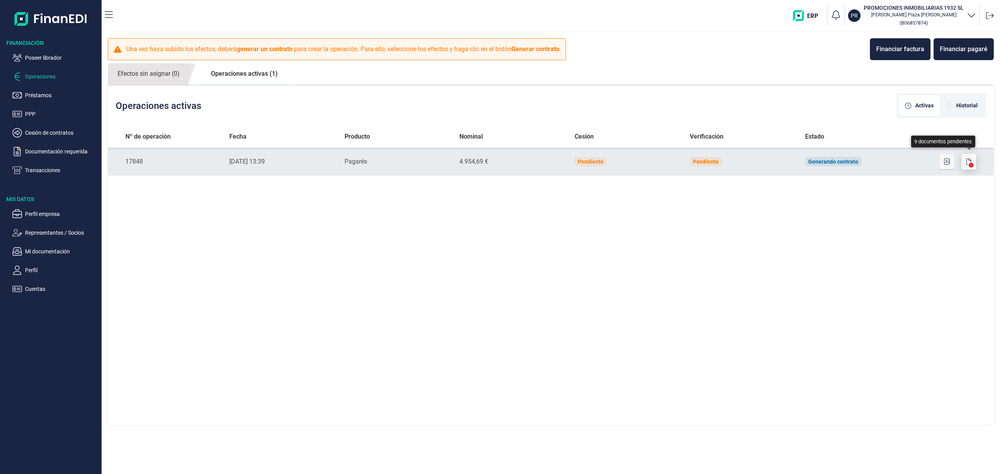
click at [966, 158] on button "button" at bounding box center [968, 162] width 15 height 16
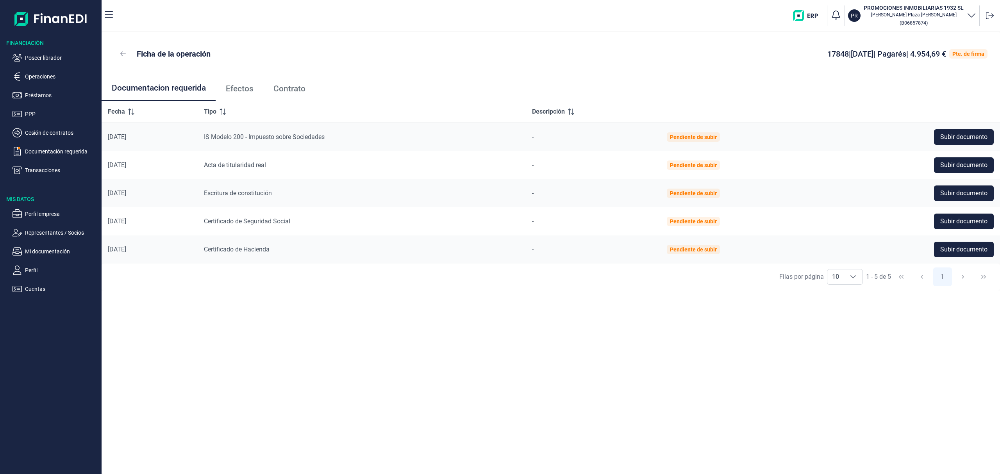
click at [238, 86] on span "Efectos" at bounding box center [240, 89] width 28 height 8
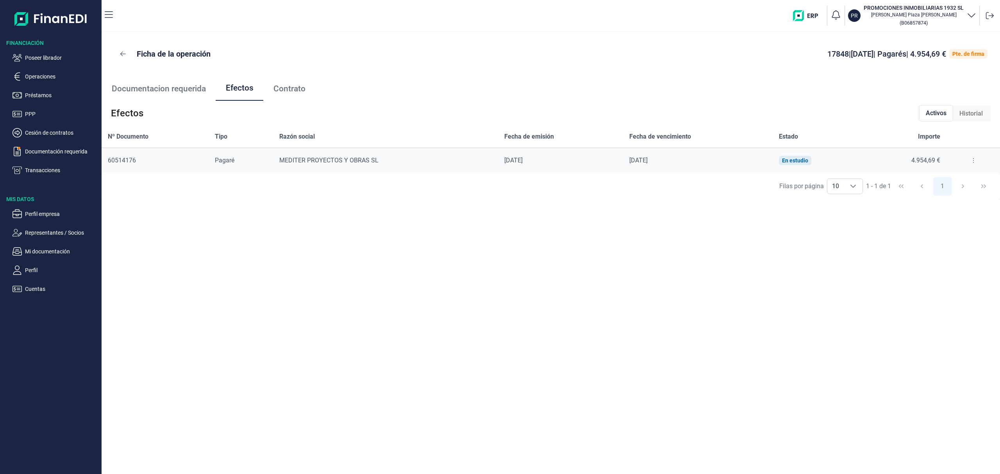
click at [973, 160] on icon at bounding box center [974, 160] width 2 height 6
click at [950, 180] on span "Detalles efecto" at bounding box center [947, 180] width 36 height 8
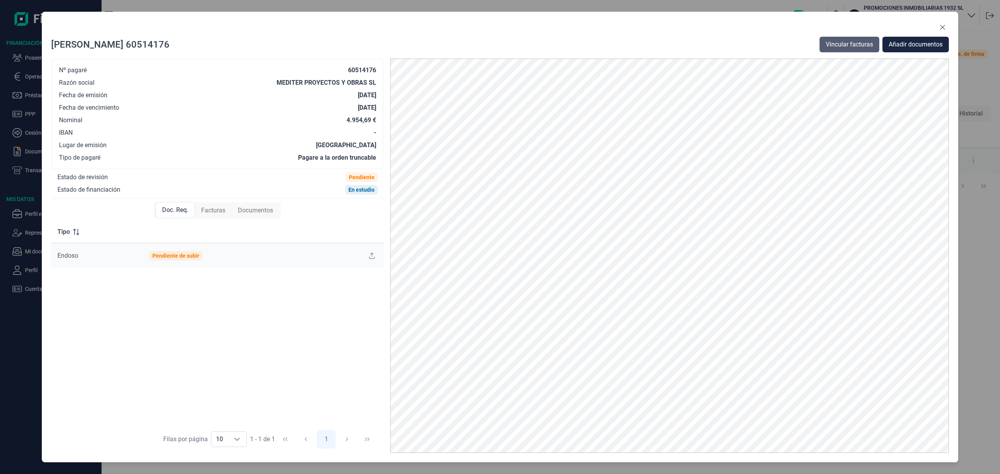
click at [844, 43] on span "Vincular facturas" at bounding box center [849, 44] width 47 height 9
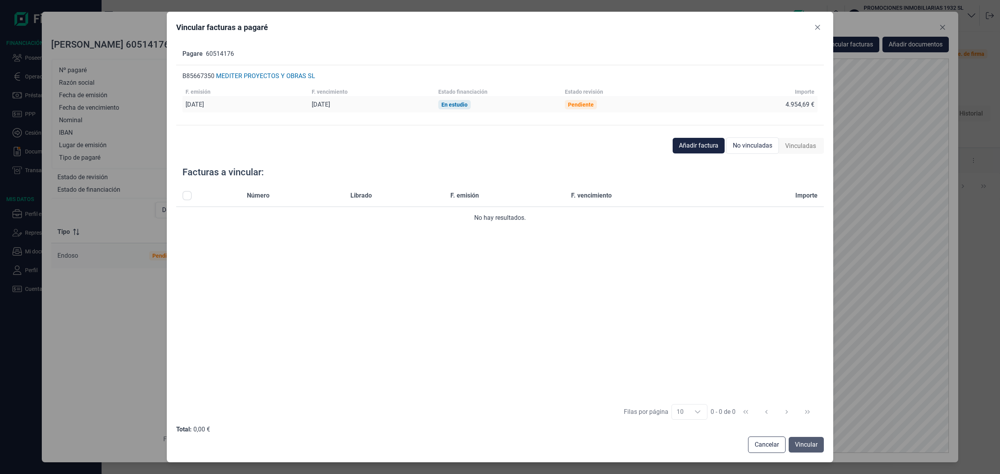
click at [805, 446] on span "Vincular" at bounding box center [806, 444] width 23 height 9
click at [803, 441] on span "Vincular" at bounding box center [806, 444] width 23 height 9
click at [699, 130] on div "Pagare 60514176 B85667350 MEDITER PROYECTOS Y OBRAS SL F. emisión F. vencimient…" at bounding box center [500, 87] width 648 height 89
click at [699, 141] on span "Añadir factura" at bounding box center [698, 145] width 39 height 9
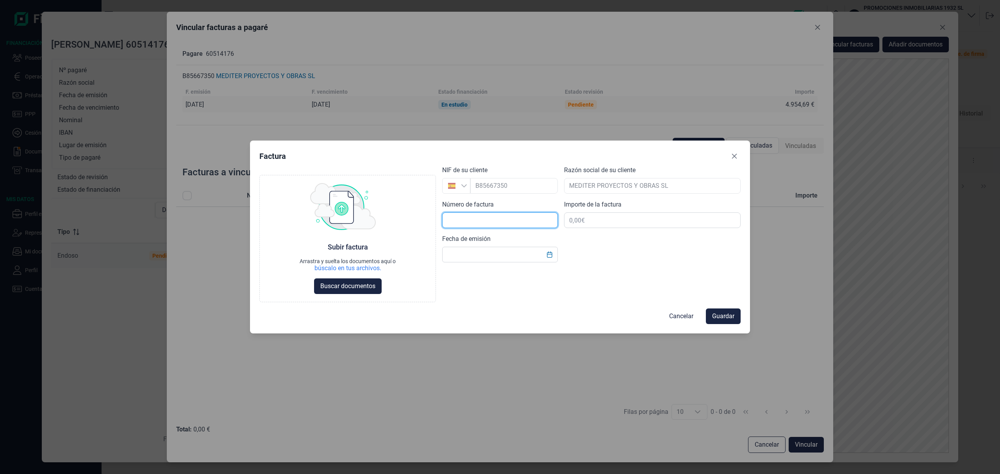
click at [486, 219] on input "text" at bounding box center [500, 220] width 116 height 16
type input "a"
type input "11"
click at [608, 218] on input "text" at bounding box center [652, 220] width 177 height 16
type input "4.954,69 €"
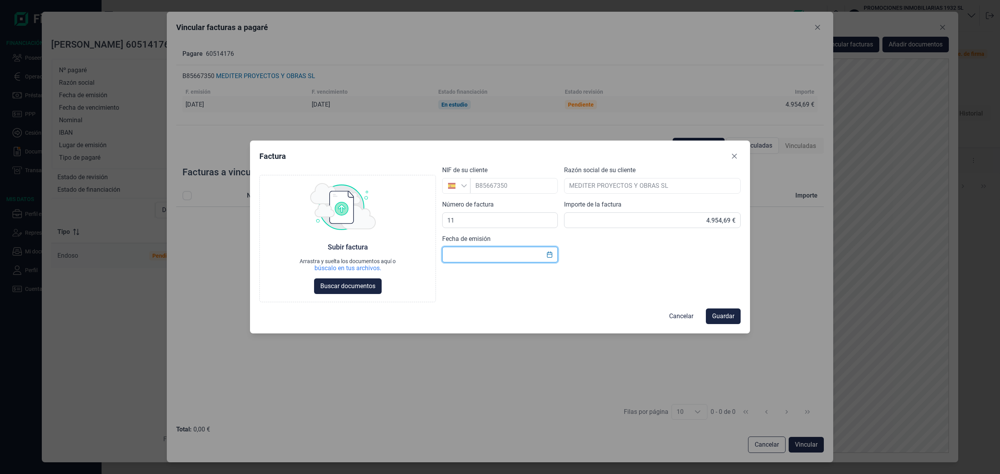
drag, startPoint x: 446, startPoint y: 257, endPoint x: 463, endPoint y: 264, distance: 18.2
click at [447, 256] on input "text" at bounding box center [500, 255] width 116 height 16
click at [549, 255] on icon "Choose Date" at bounding box center [549, 255] width 6 height 6
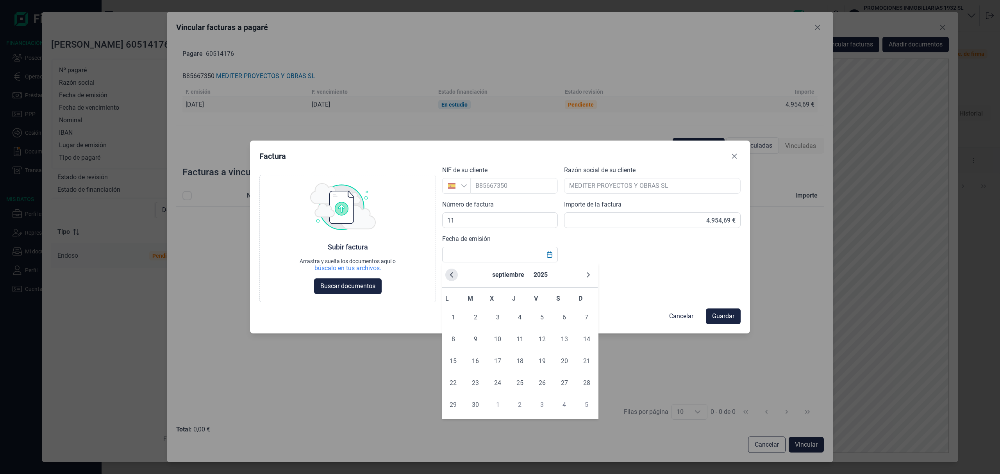
click at [447, 274] on button "Previous Month" at bounding box center [451, 275] width 12 height 12
click at [480, 405] on span "26" at bounding box center [476, 405] width 16 height 16
type input "26/08/2025"
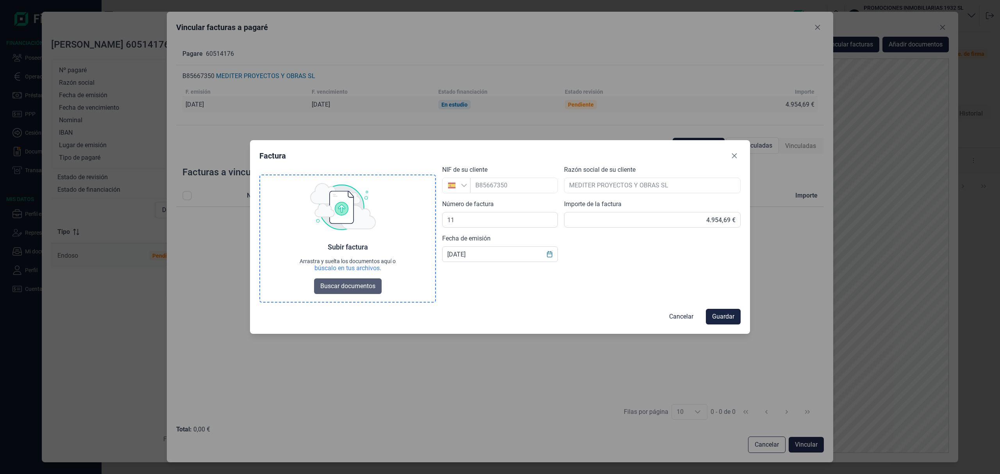
click at [352, 287] on span "Buscar documentos" at bounding box center [347, 286] width 55 height 9
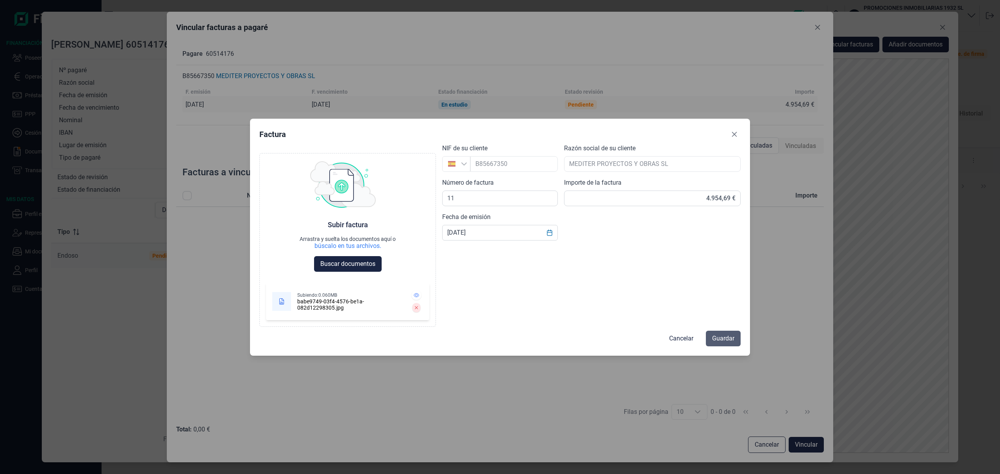
click at [716, 336] on span "Guardar" at bounding box center [723, 338] width 22 height 9
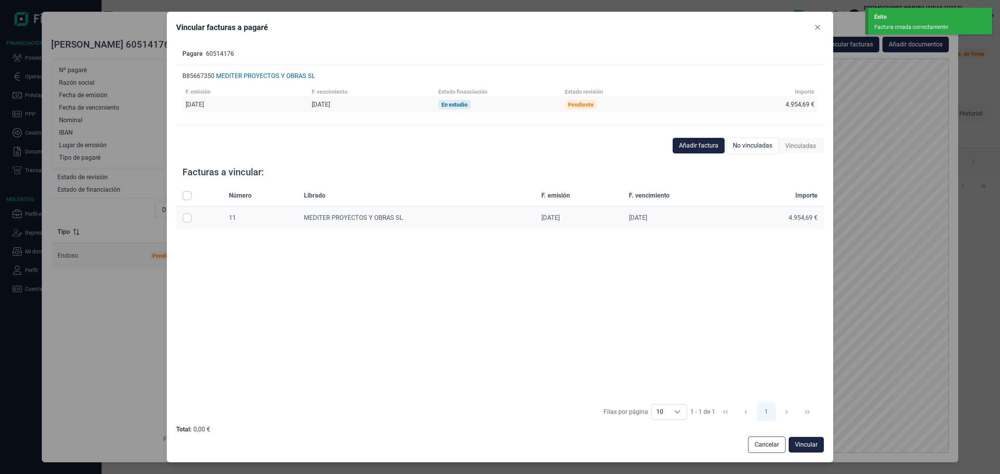
click at [187, 191] on input "All items unselected" at bounding box center [186, 195] width 9 height 9
checkbox input "true"
click at [799, 446] on span "Vincular" at bounding box center [806, 444] width 23 height 9
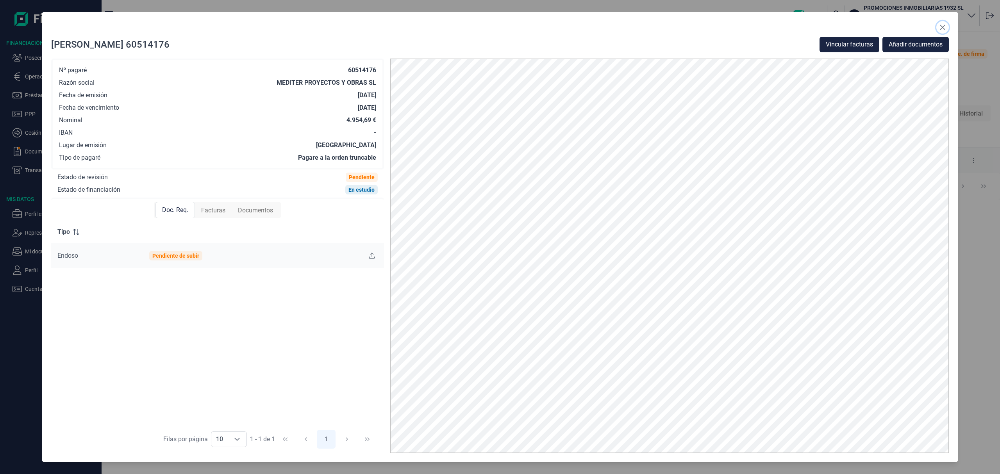
click at [944, 25] on icon "Close" at bounding box center [942, 27] width 6 height 6
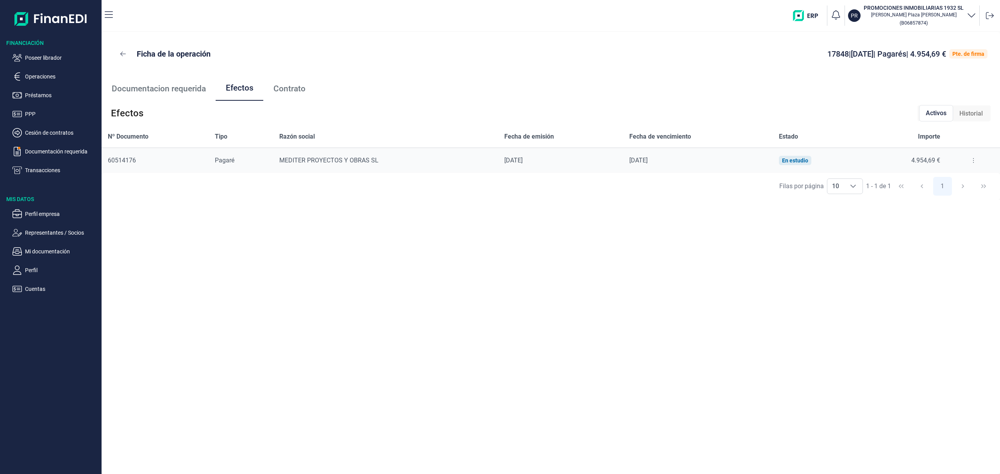
click at [970, 157] on button at bounding box center [973, 160] width 14 height 12
click at [956, 179] on span "Detalles efecto" at bounding box center [947, 180] width 36 height 8
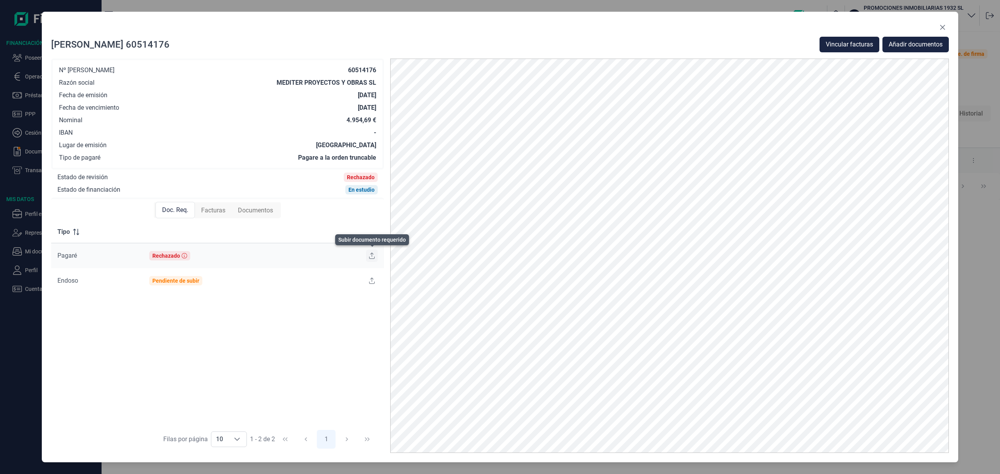
click at [369, 259] on icon at bounding box center [371, 256] width 5 height 6
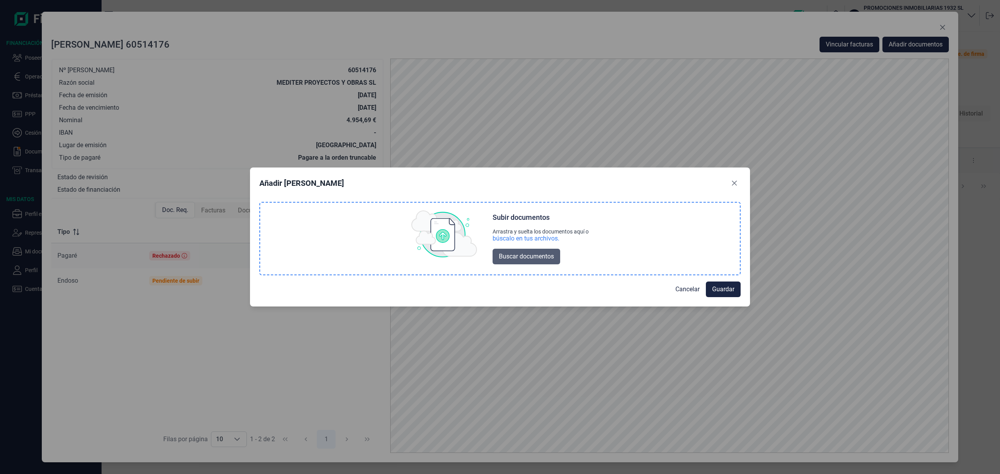
click at [508, 259] on span "Buscar documentos" at bounding box center [526, 256] width 55 height 9
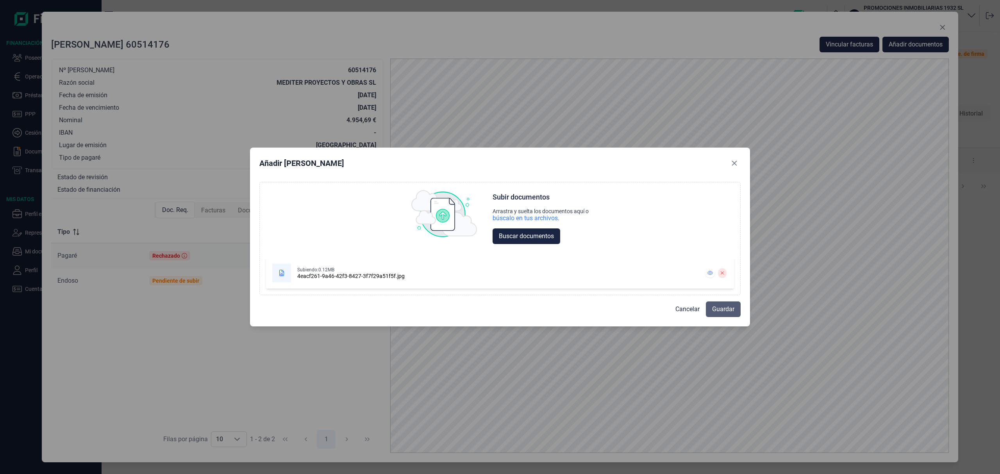
click at [732, 310] on span "Guardar" at bounding box center [723, 309] width 22 height 9
